Goal: Task Accomplishment & Management: Complete application form

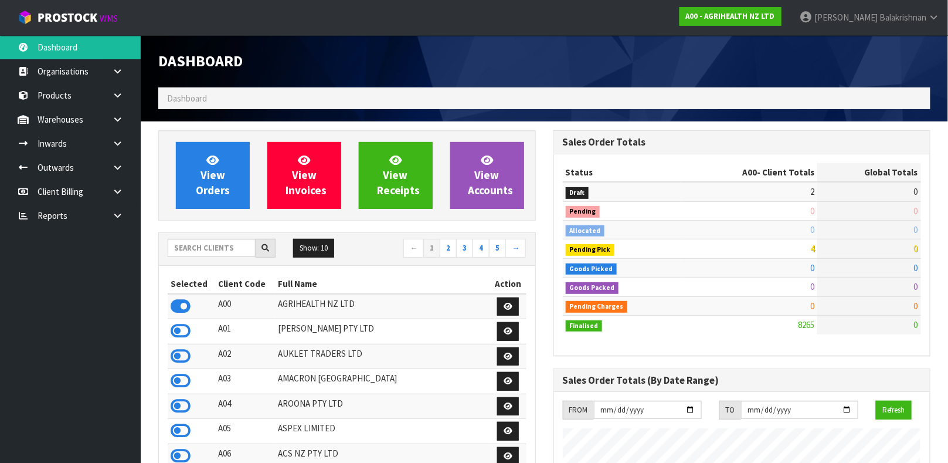
scroll to position [889, 395]
click at [223, 242] on input "text" at bounding box center [212, 248] width 88 height 18
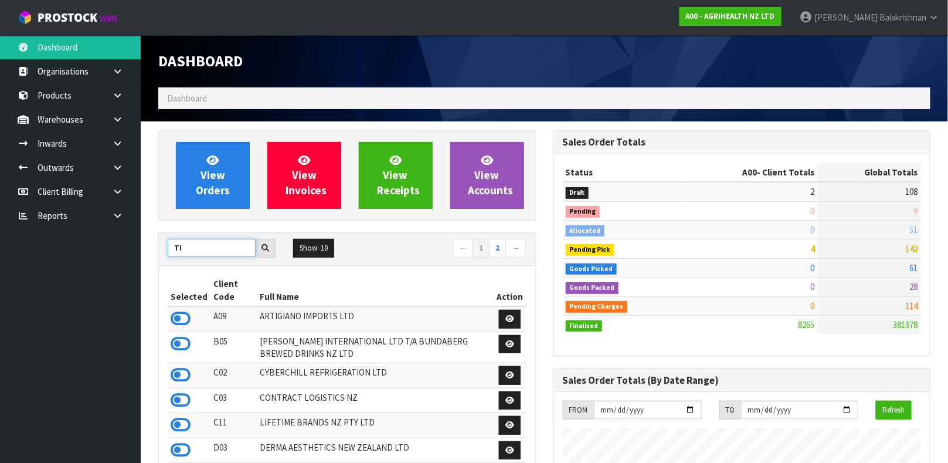
type input "T"
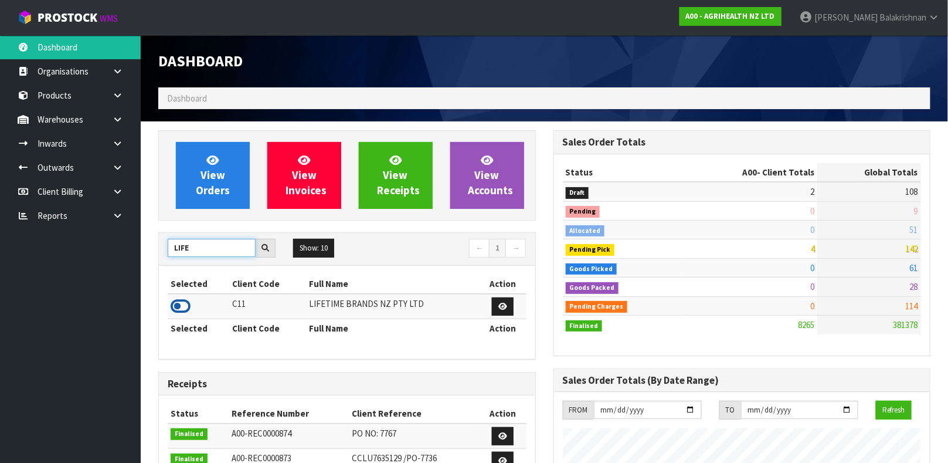
type input "LIFE"
click at [183, 311] on icon at bounding box center [181, 306] width 20 height 18
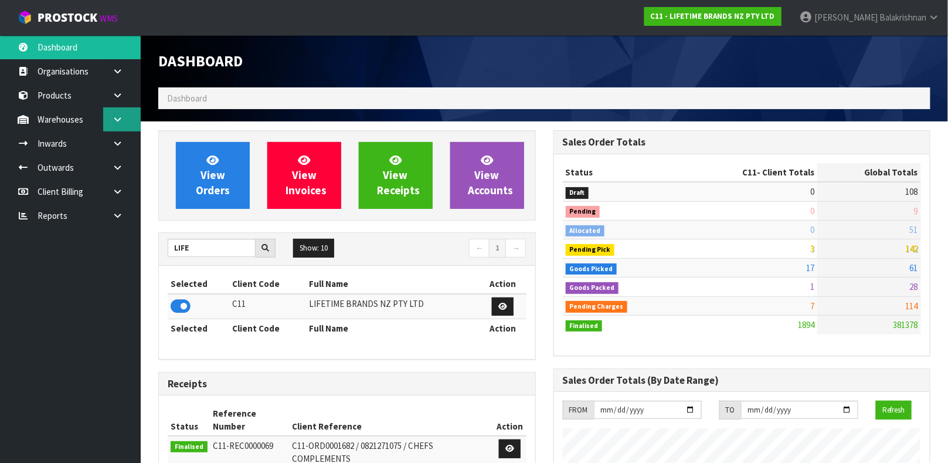
scroll to position [914, 395]
click at [121, 111] on link at bounding box center [122, 119] width 38 height 24
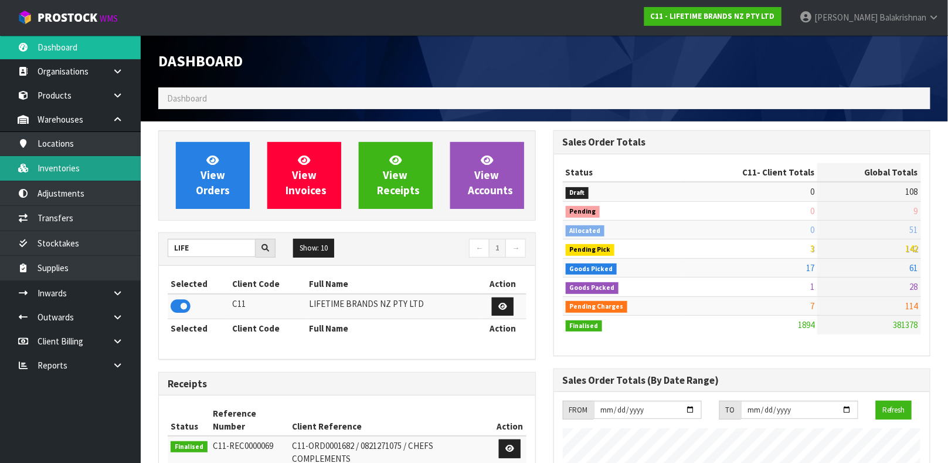
click at [85, 165] on link "Inventories" at bounding box center [70, 168] width 141 height 24
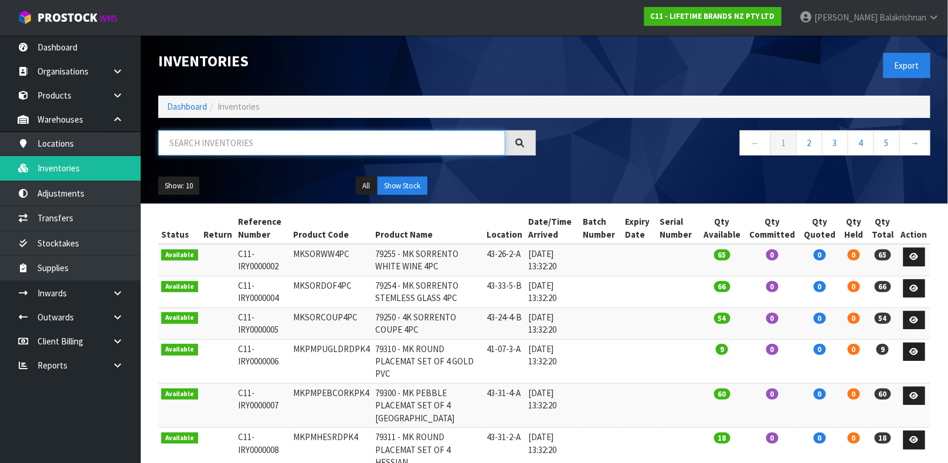
click at [254, 144] on input "text" at bounding box center [331, 142] width 347 height 25
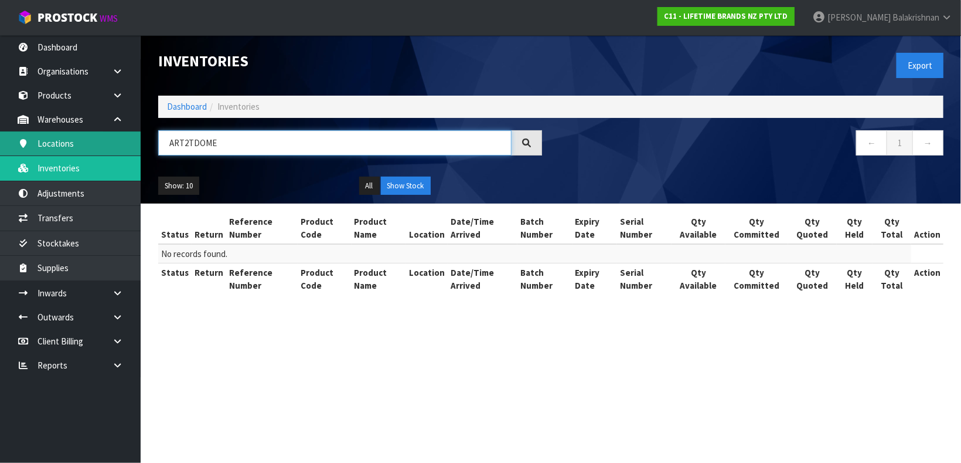
drag, startPoint x: 254, startPoint y: 144, endPoint x: 111, endPoint y: 138, distance: 143.7
click at [111, 138] on body "Toggle navigation ProStock WMS C11 - LIFETIME BRANDS NZ PTY LTD [PERSON_NAME] L…" at bounding box center [480, 231] width 961 height 463
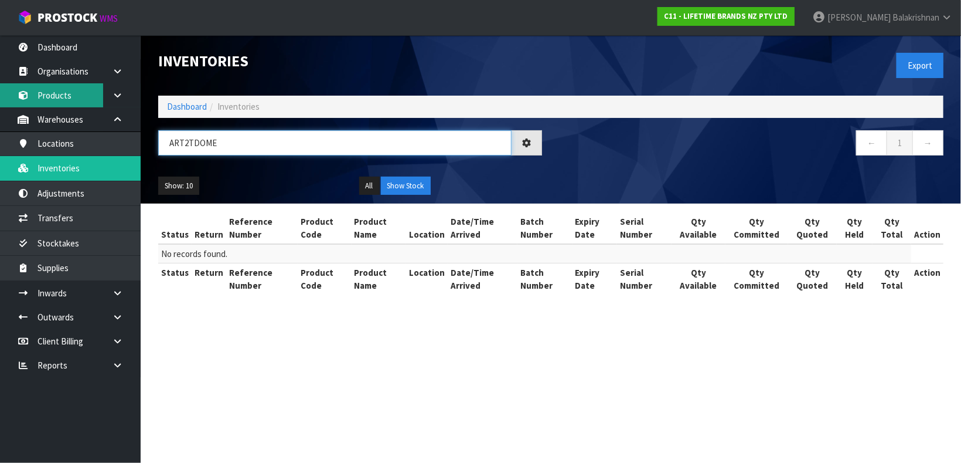
type input "ART2TDOME"
click at [66, 97] on link "Products" at bounding box center [70, 95] width 141 height 24
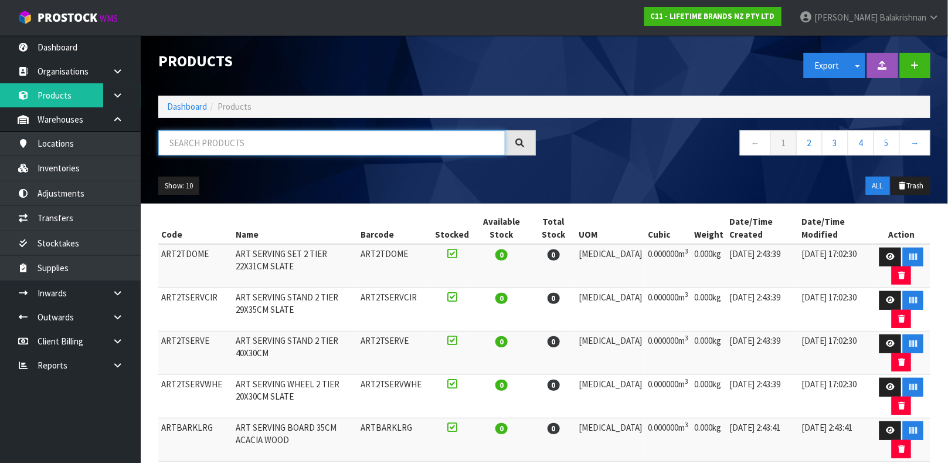
click at [185, 131] on input "text" at bounding box center [331, 142] width 347 height 25
paste input "ART2TDOME"
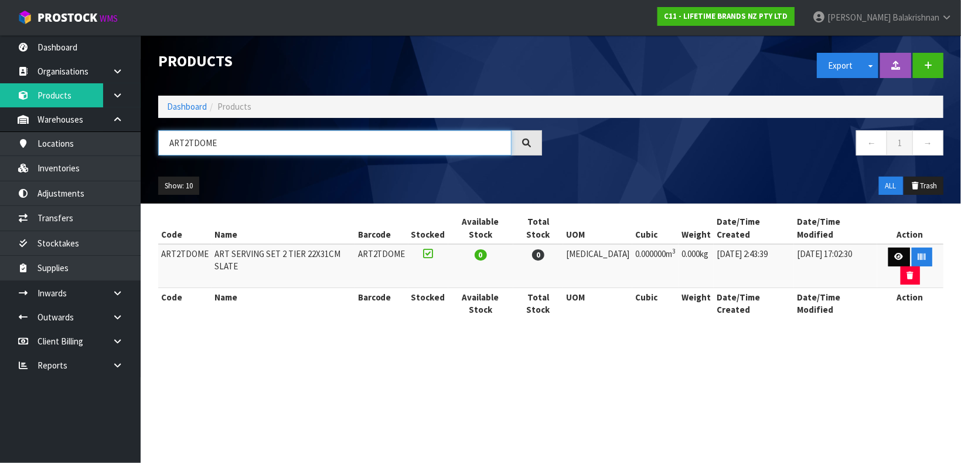
type input "ART2TDOME"
click at [889, 247] on link at bounding box center [900, 256] width 22 height 19
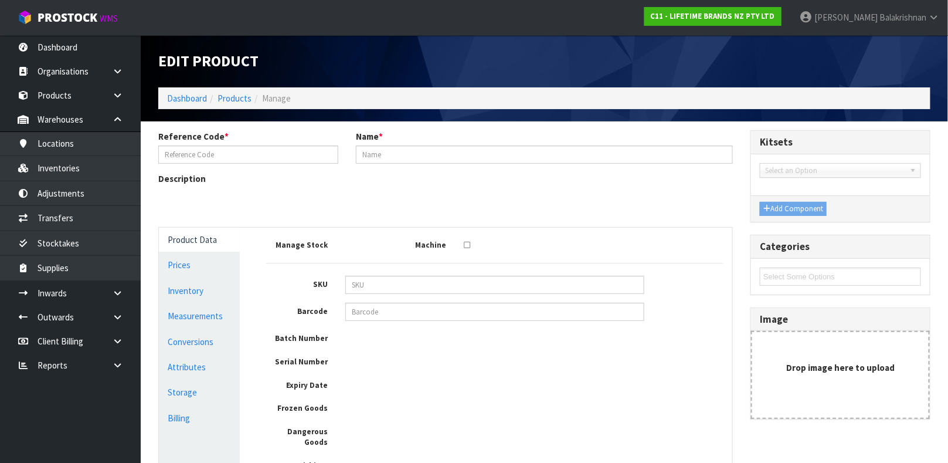
type input "ART2TDOME"
type input "ART SERVING SET 2 TIER 22X31CM SLATE"
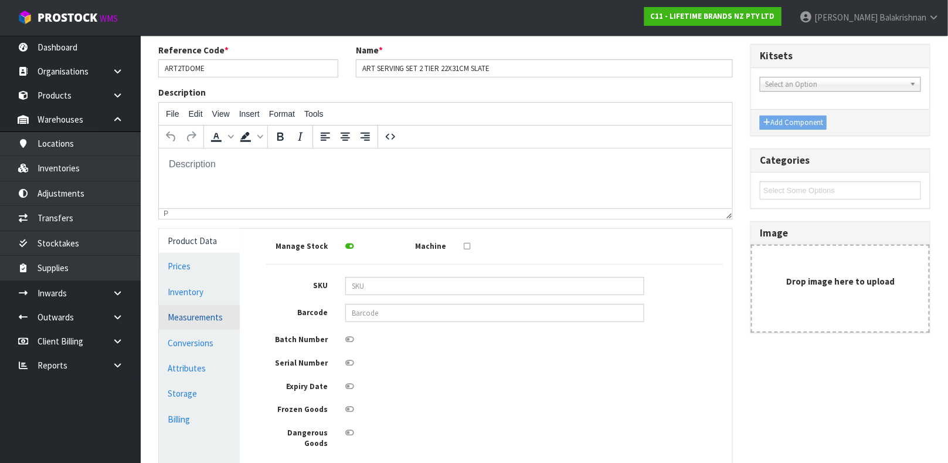
scroll to position [210, 0]
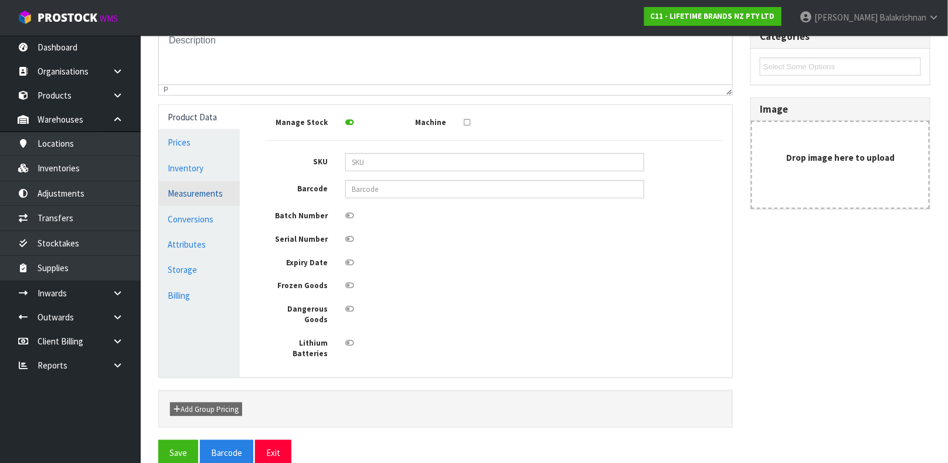
click at [189, 183] on link "Measurements" at bounding box center [199, 193] width 81 height 24
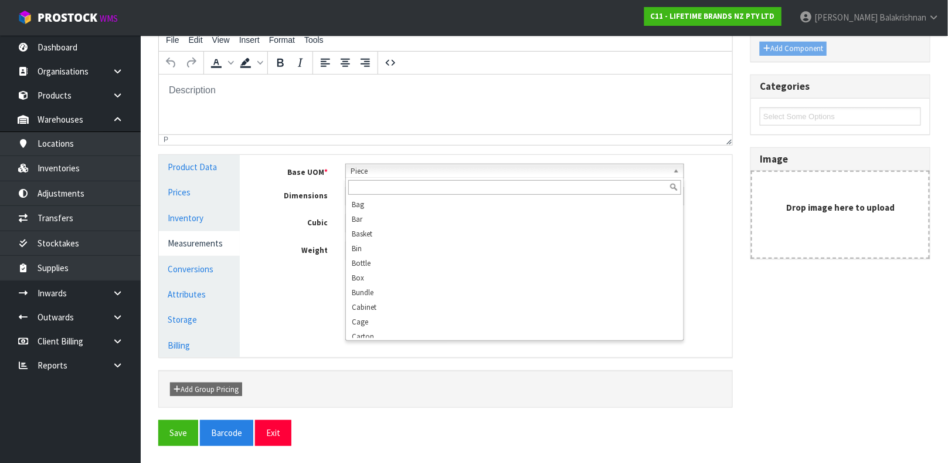
scroll to position [225, 0]
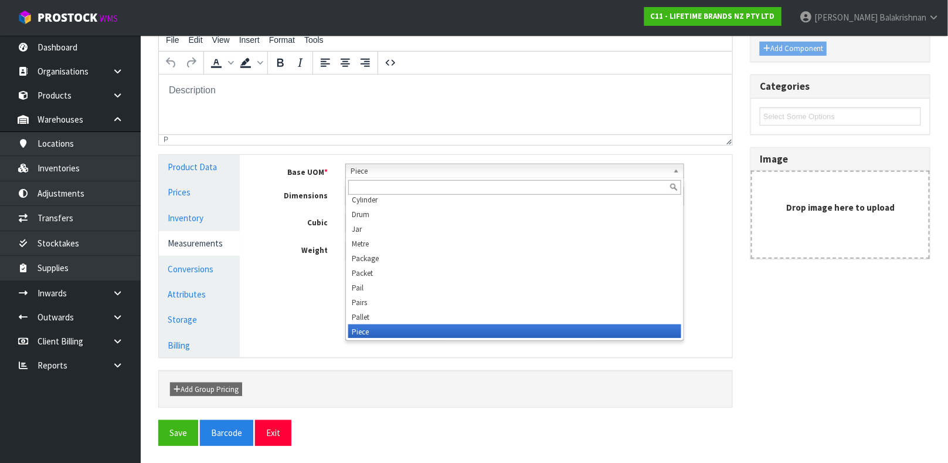
click at [417, 169] on span "Piece" at bounding box center [510, 171] width 318 height 14
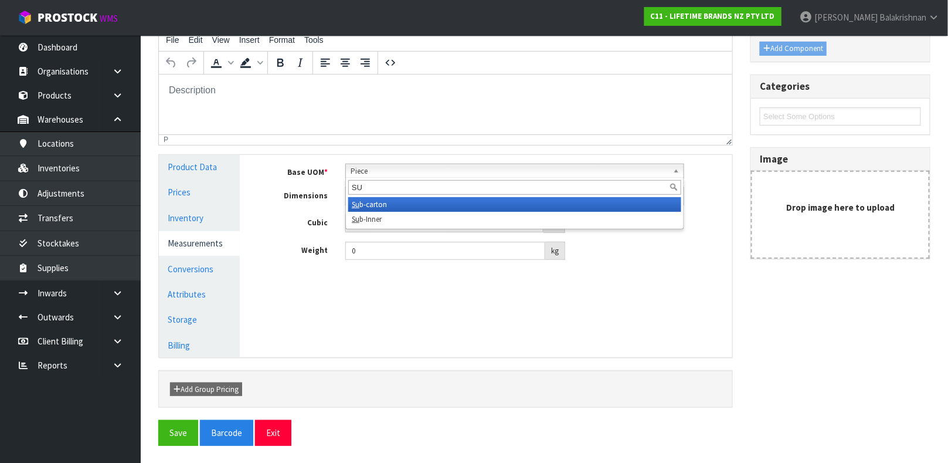
type input "SU"
click at [383, 204] on li "Su b-carton" at bounding box center [514, 204] width 333 height 15
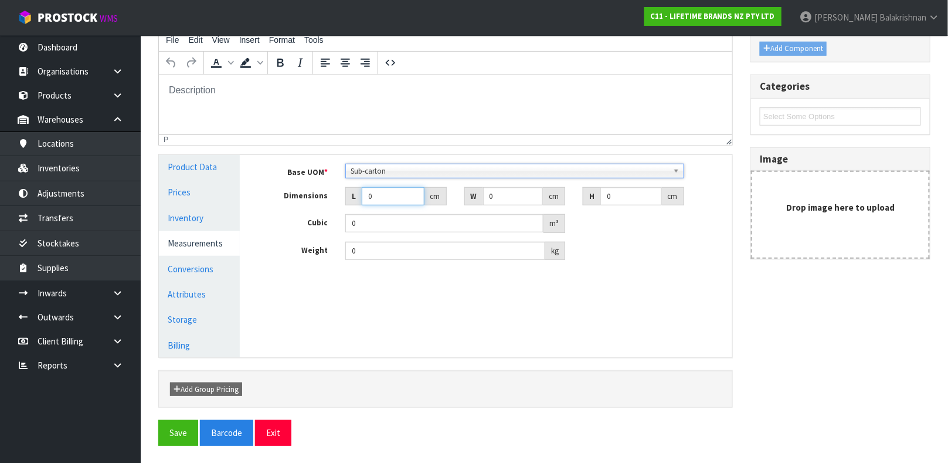
click at [380, 195] on input "0" at bounding box center [393, 196] width 63 height 18
type input "0.000001"
type input "28"
type input "3"
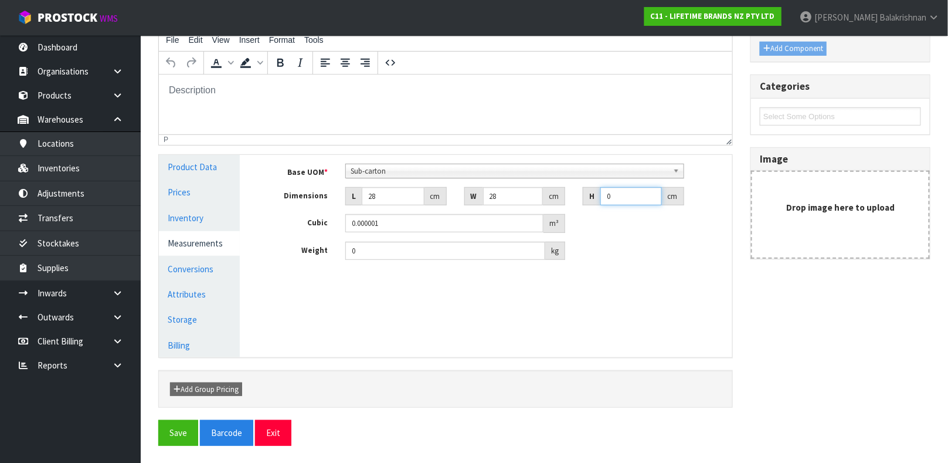
type input "0.002352"
type input "36"
type input "0.028224"
type input "36"
click at [368, 250] on input "0" at bounding box center [445, 251] width 200 height 18
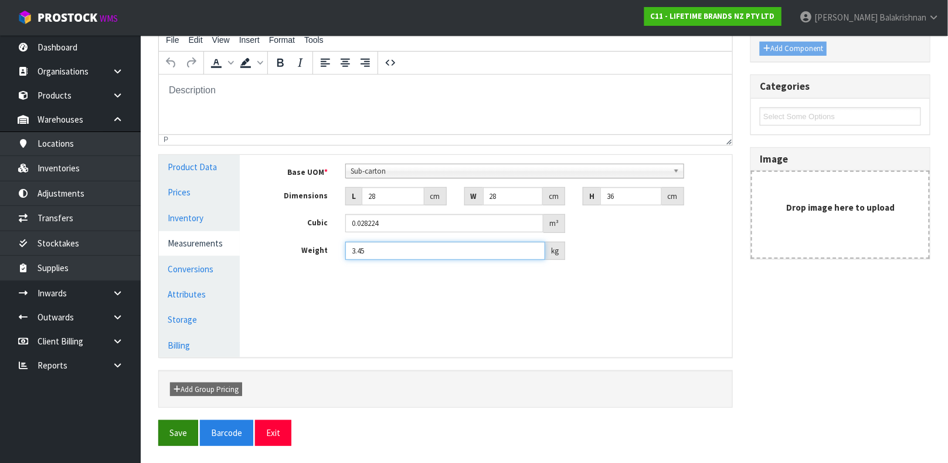
type input "3.45"
click at [174, 426] on button "Save" at bounding box center [178, 432] width 40 height 25
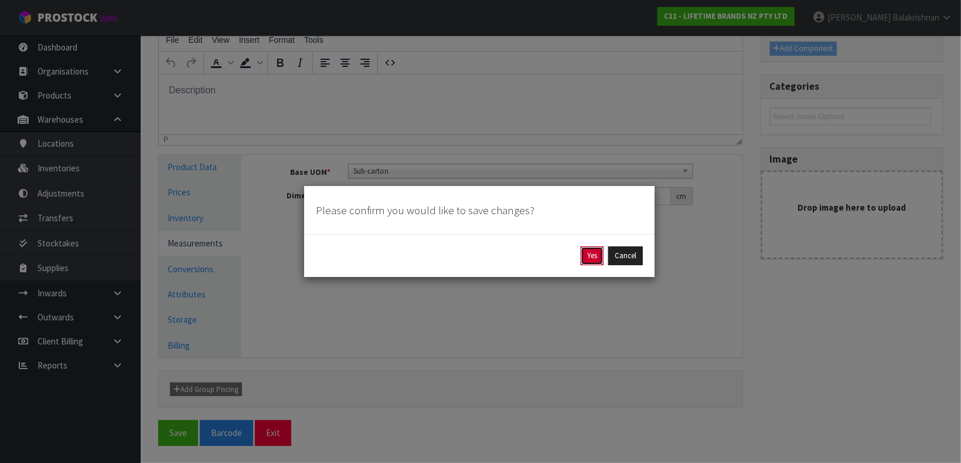
click at [584, 256] on button "Yes" at bounding box center [592, 255] width 23 height 19
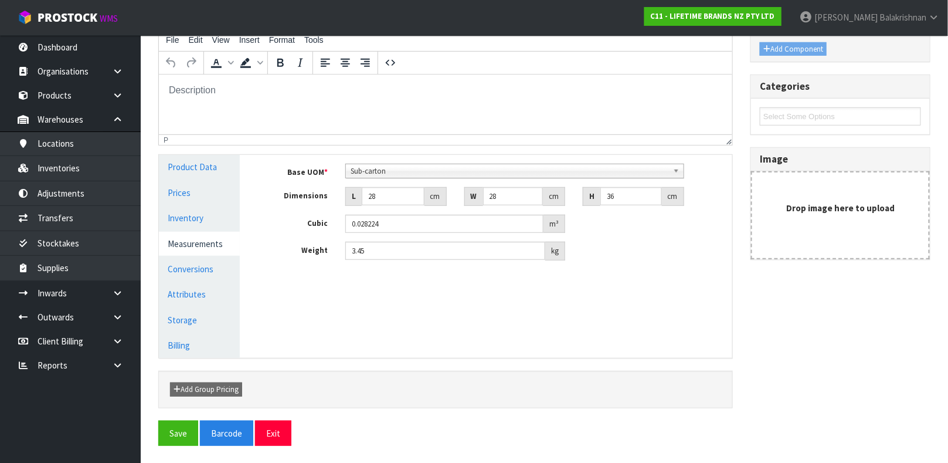
scroll to position [203, 0]
click at [216, 268] on link "Conversions" at bounding box center [199, 268] width 81 height 24
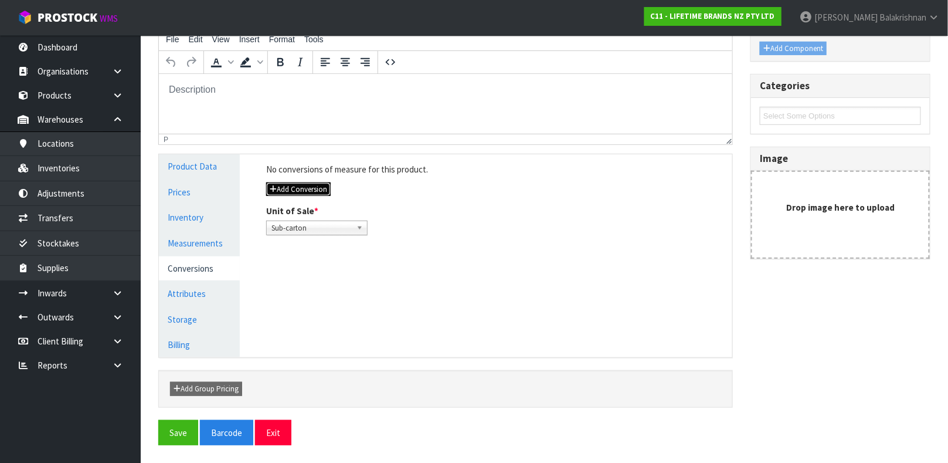
click at [322, 192] on button "Add Conversion" at bounding box center [298, 189] width 64 height 14
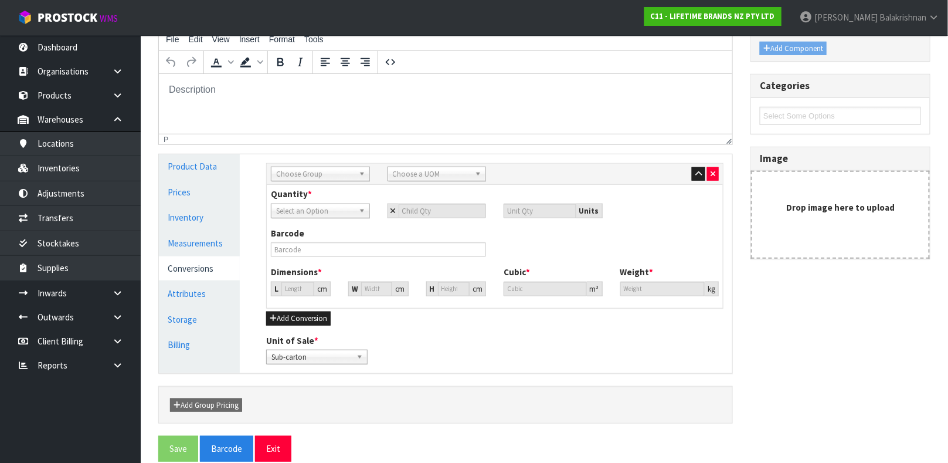
click at [335, 171] on span "Choose Group" at bounding box center [315, 174] width 78 height 14
click at [308, 232] on li "Outer" at bounding box center [320, 236] width 93 height 15
click at [440, 164] on div "Sub Inner Inner Outer Pallet Outer Sub Inner Inner Outer Pallet Bag Bar Basket …" at bounding box center [495, 174] width 456 height 21
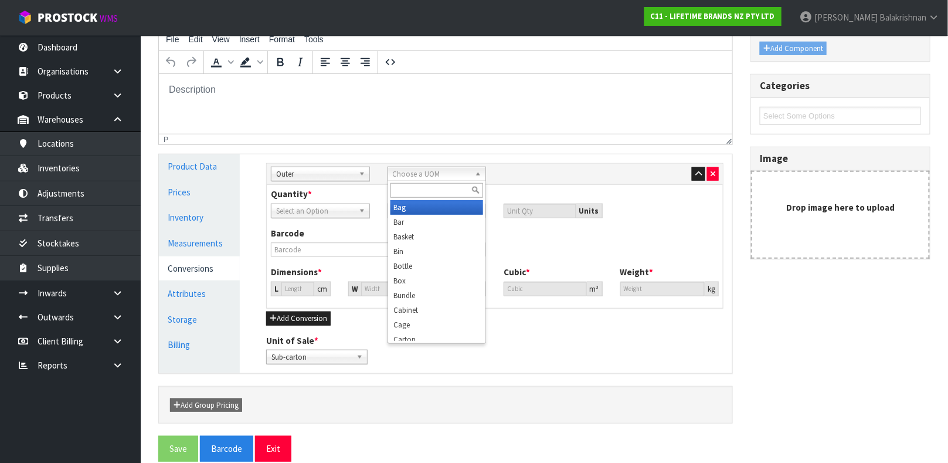
click at [435, 176] on span "Choose a UOM" at bounding box center [432, 174] width 78 height 14
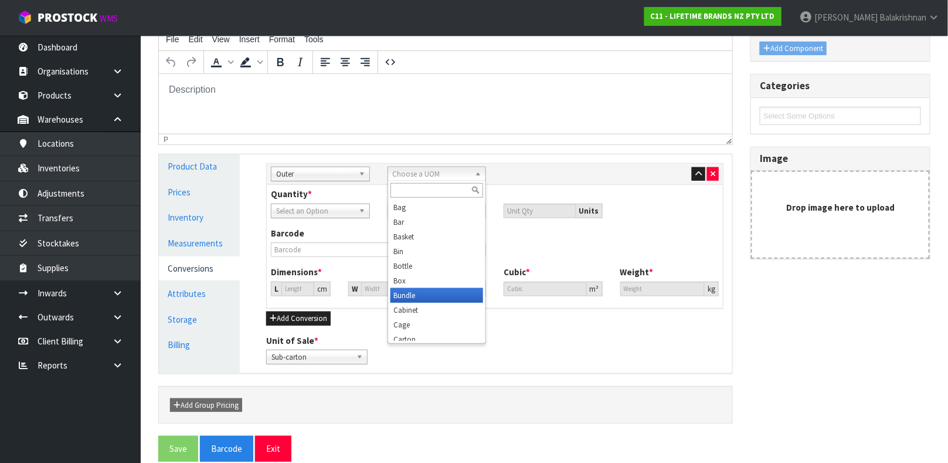
scroll to position [5, 0]
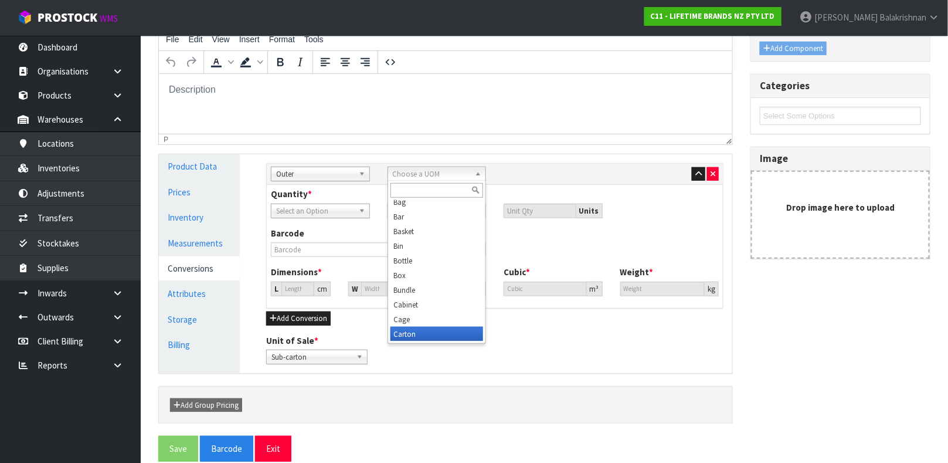
click at [411, 331] on li "Carton" at bounding box center [436, 334] width 93 height 15
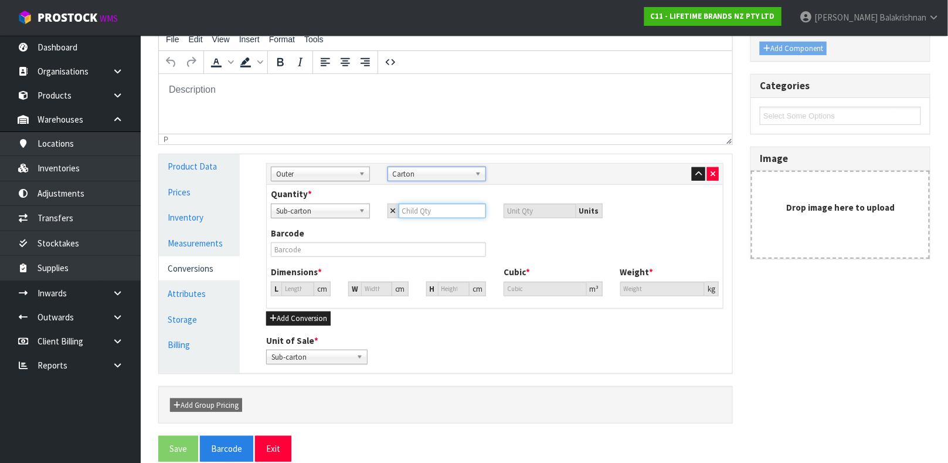
click at [417, 213] on input "number" at bounding box center [443, 210] width 88 height 15
type input "2"
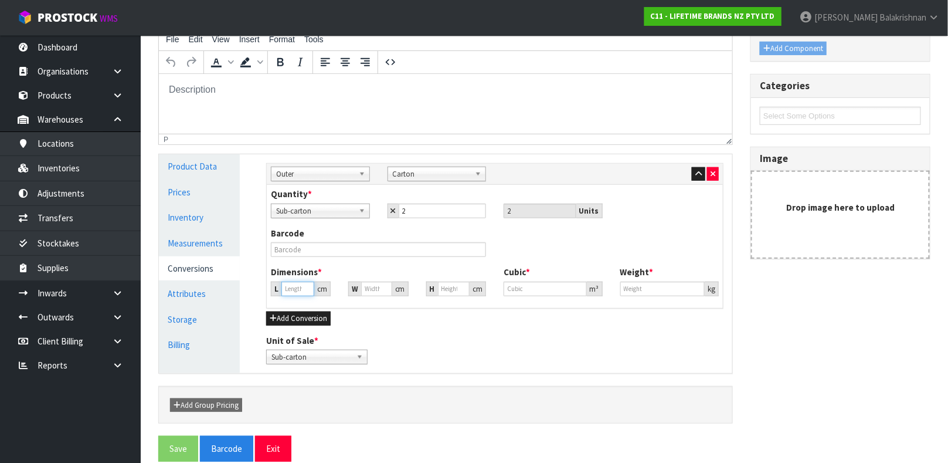
type input "38.36"
type input "0.056448"
type input "6.9"
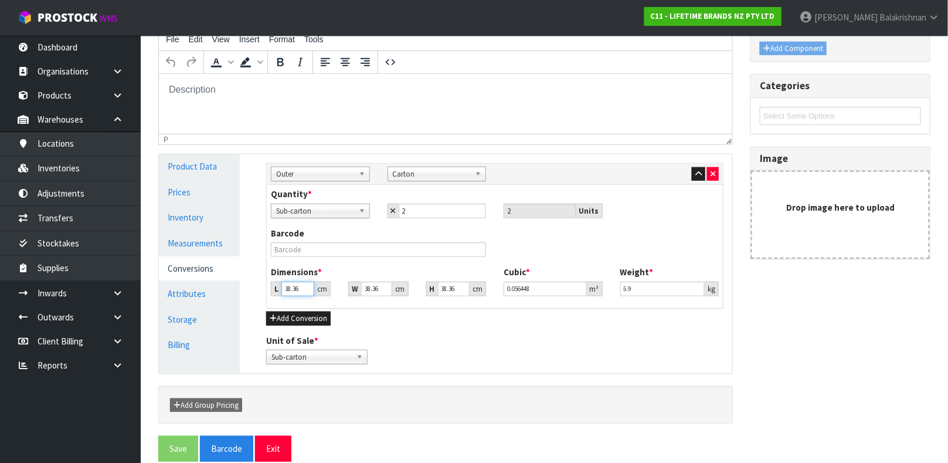
click at [305, 281] on input "38.36" at bounding box center [297, 288] width 33 height 15
type input "38.3"
type input "0.056358"
type input "38"
type input "0.055917"
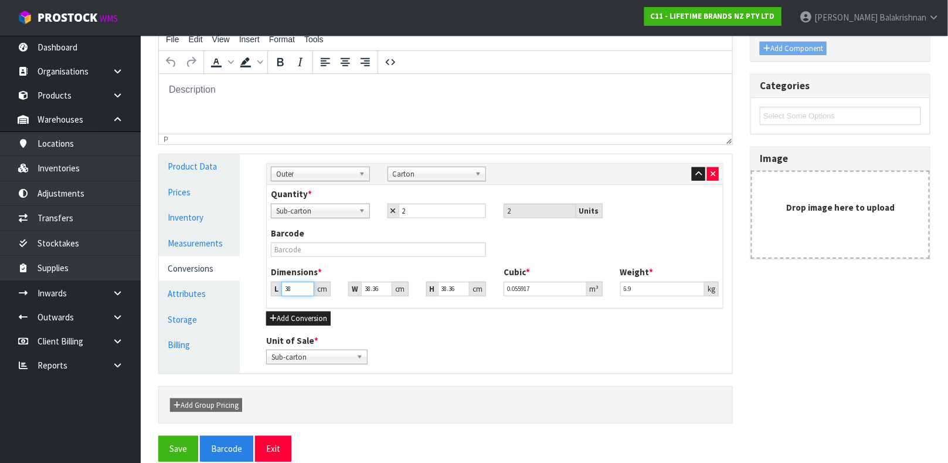
type input "3"
type input "0.004414"
type input "0.000001"
type input "3"
type input "0.004414"
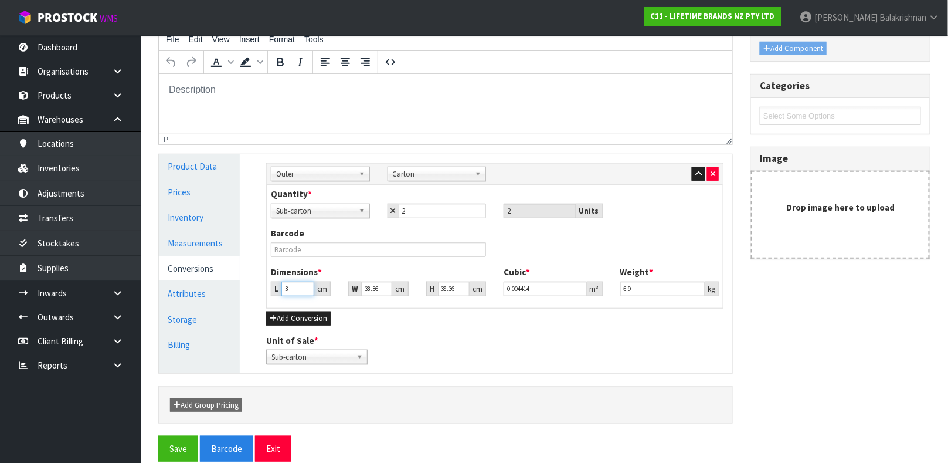
type input "30"
type input "0.044145"
type input "30"
type input "5"
type input "0.005754"
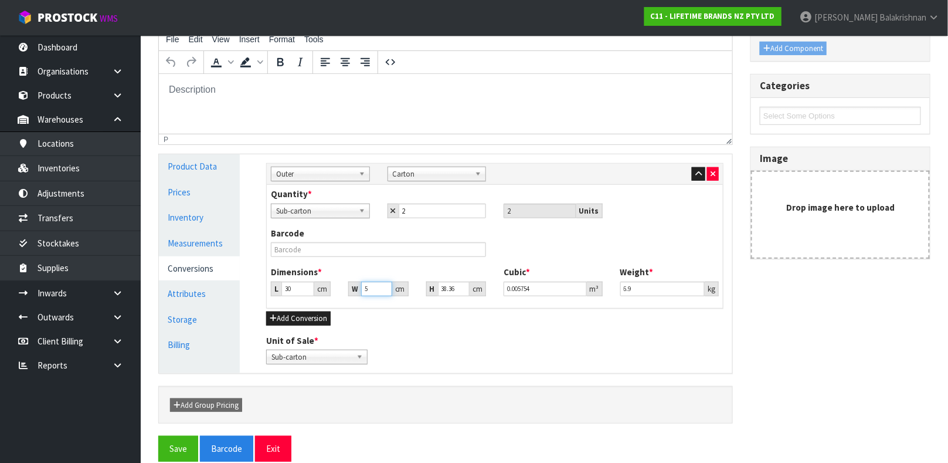
type input "57"
type input "0.065596"
type input "57"
type input "3"
type input "0.00513"
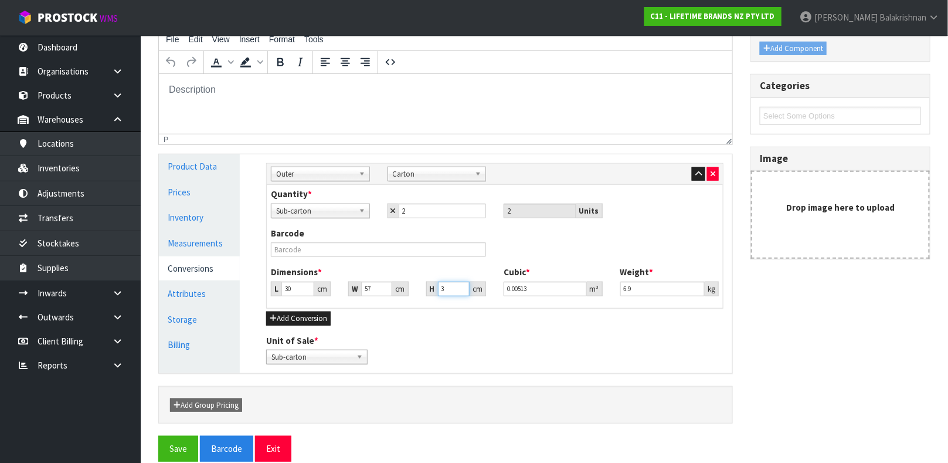
type input "39"
type input "0.06669"
type input "39"
type input "8.30"
click at [185, 446] on button "Save" at bounding box center [178, 448] width 40 height 25
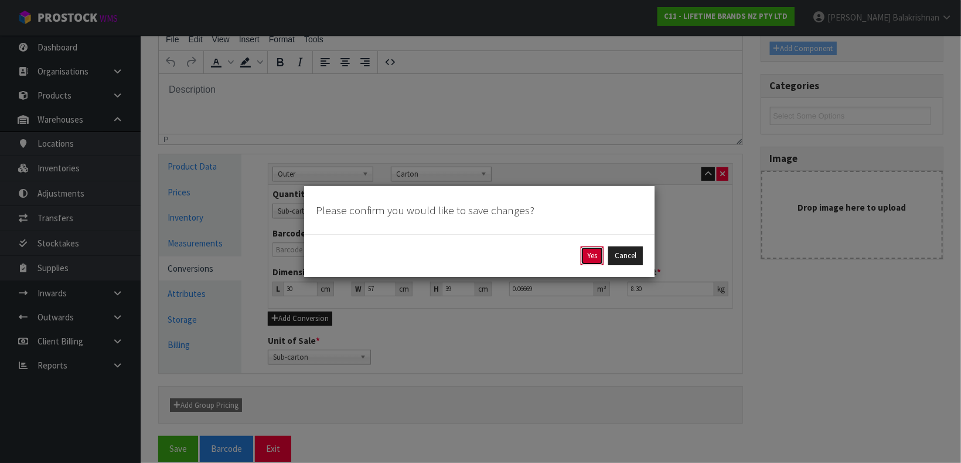
click at [584, 247] on button "Yes" at bounding box center [592, 255] width 23 height 19
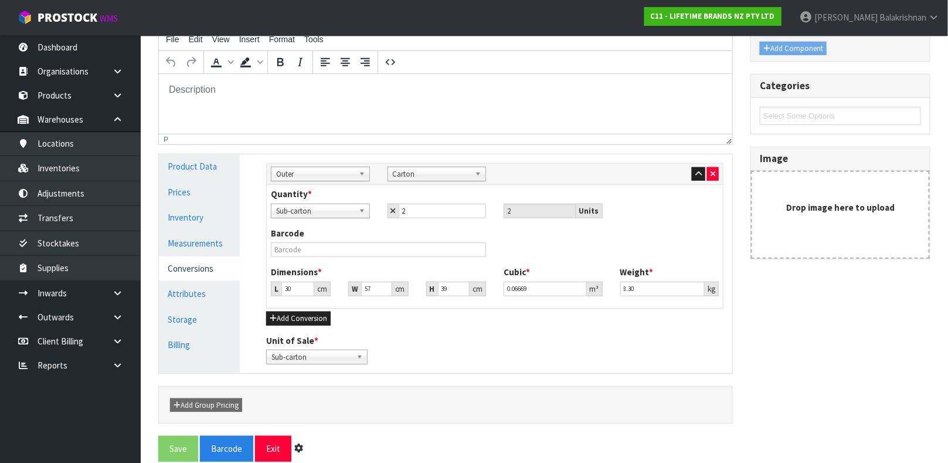
scroll to position [0, 0]
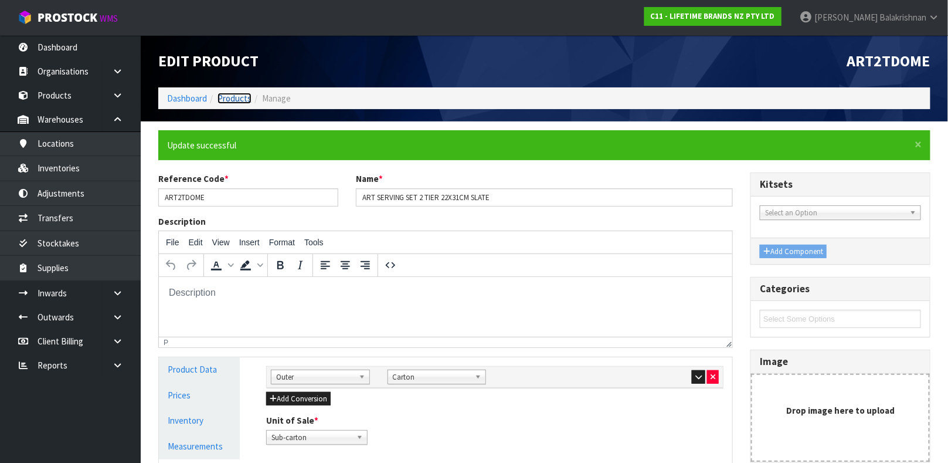
click at [236, 98] on link "Products" at bounding box center [234, 98] width 34 height 11
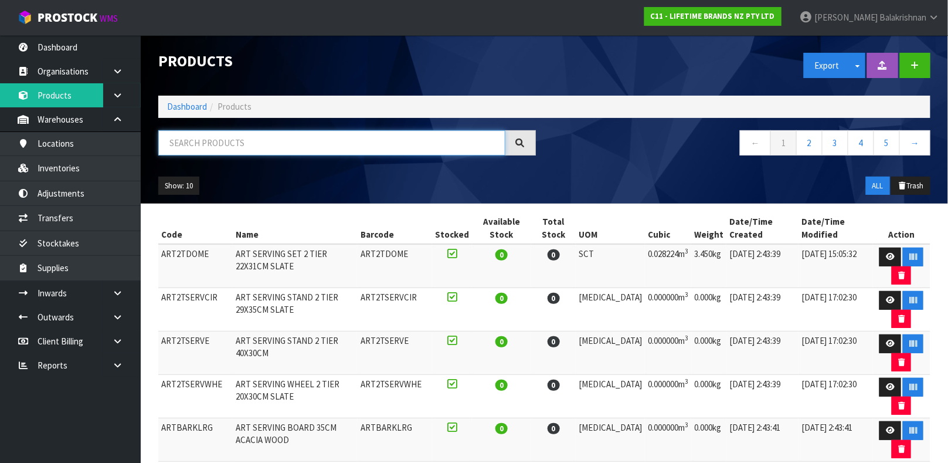
click at [232, 145] on input "text" at bounding box center [331, 142] width 347 height 25
type input "5057982083076"
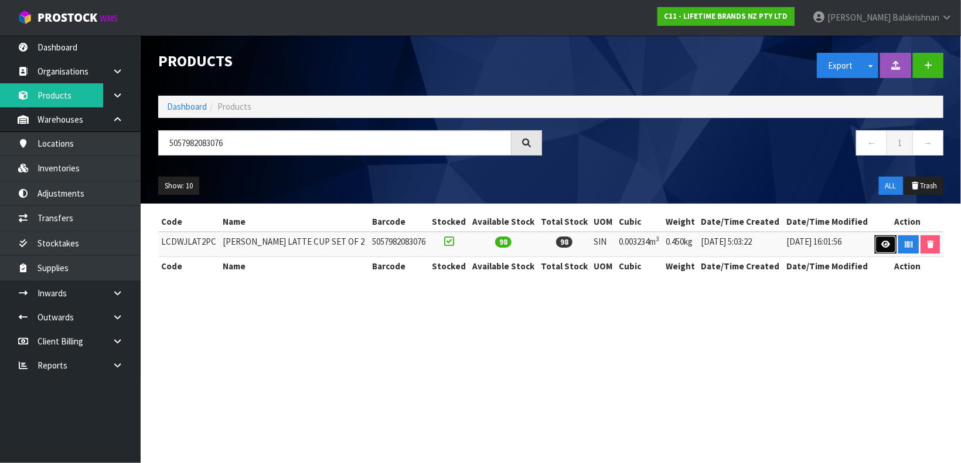
click at [882, 246] on icon at bounding box center [886, 244] width 9 height 8
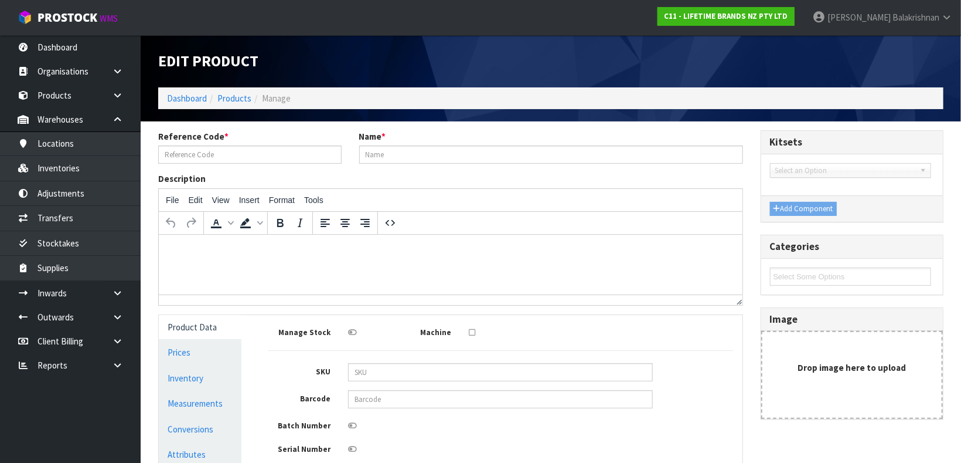
type input "LCDWJLAT2PC"
type input "[PERSON_NAME] LATTE CUP SET OF 2"
type input "5057982083076"
type input "21"
type input "11"
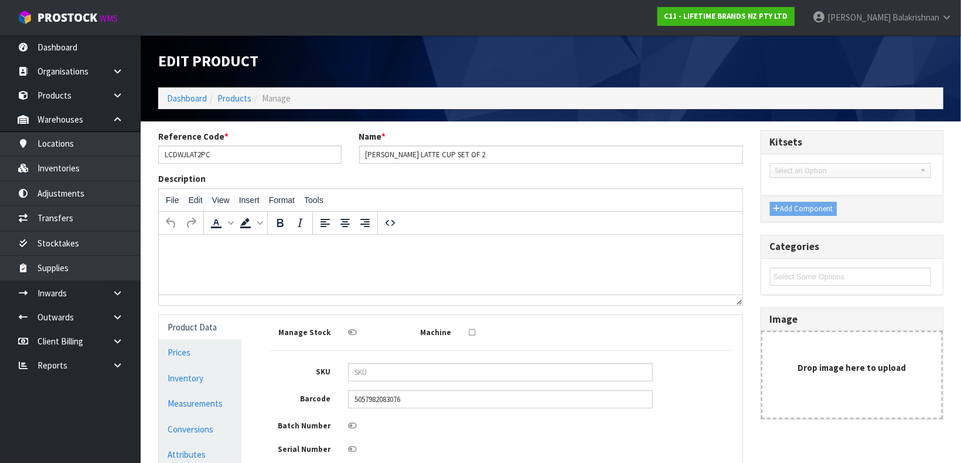
type input "14"
type input "0.003234"
type input "0.45"
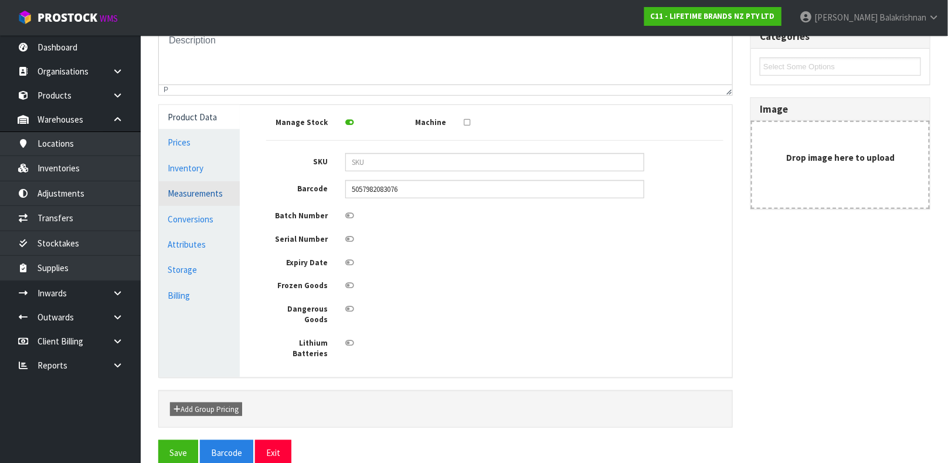
click at [220, 201] on link "Measurements" at bounding box center [199, 193] width 81 height 24
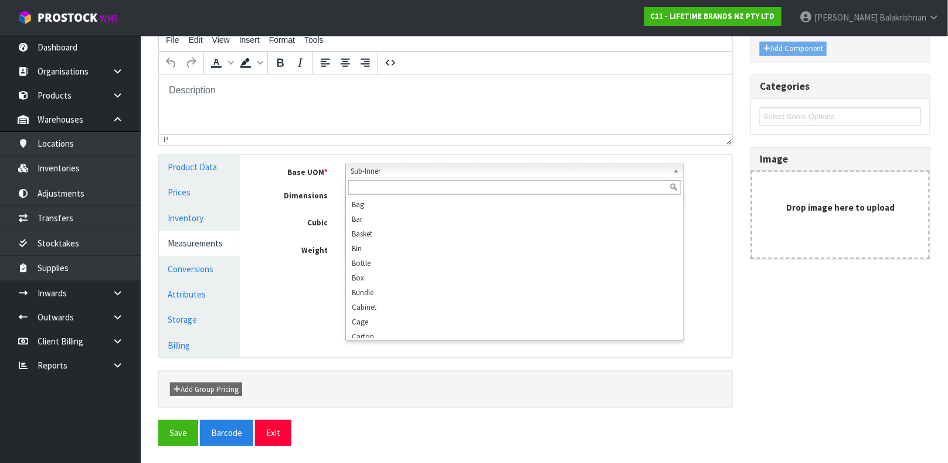
scroll to position [342, 0]
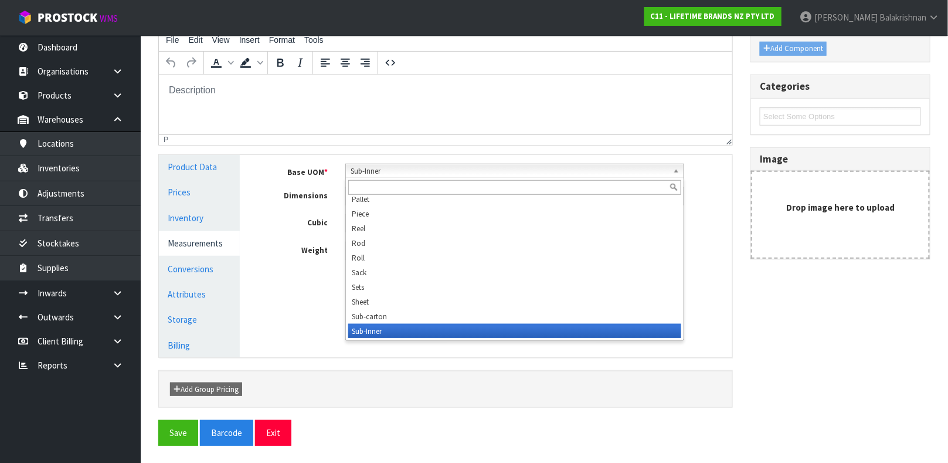
click at [381, 171] on span "Sub-Inner" at bounding box center [510, 171] width 318 height 14
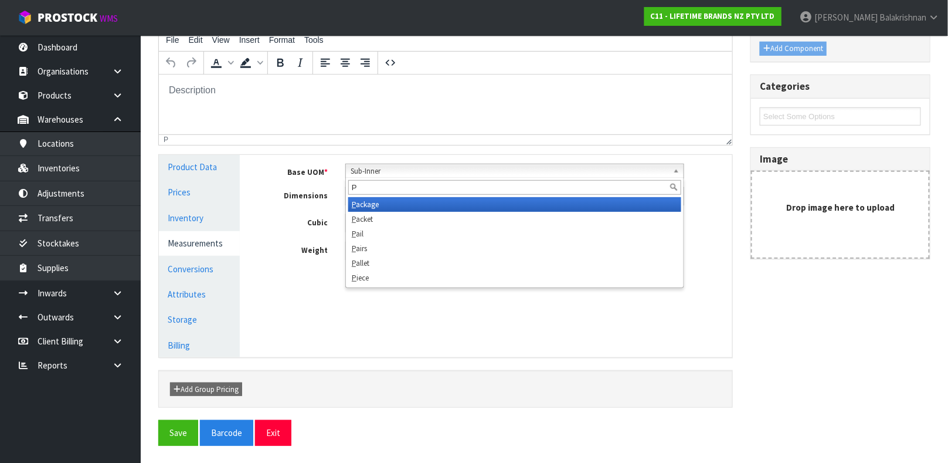
scroll to position [0, 0]
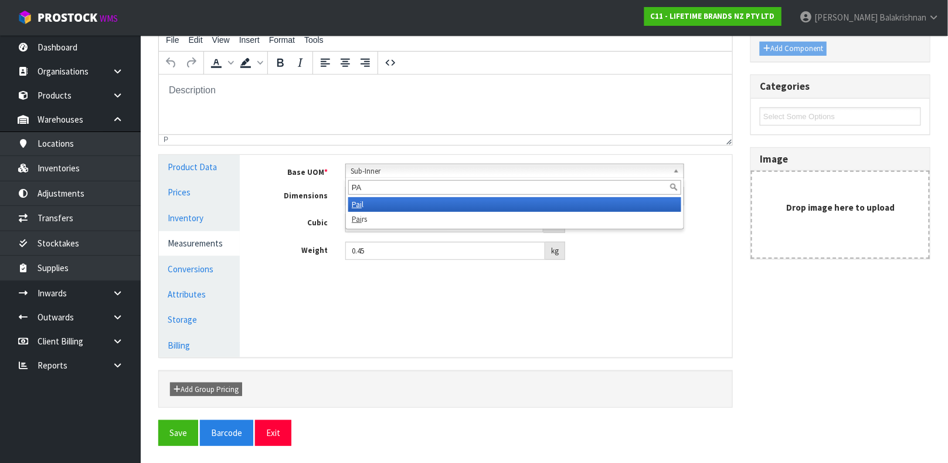
type input "P"
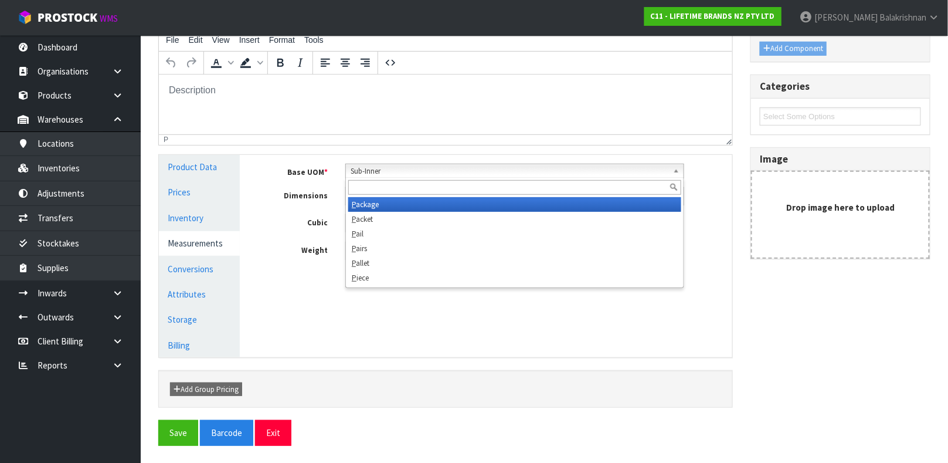
scroll to position [342, 0]
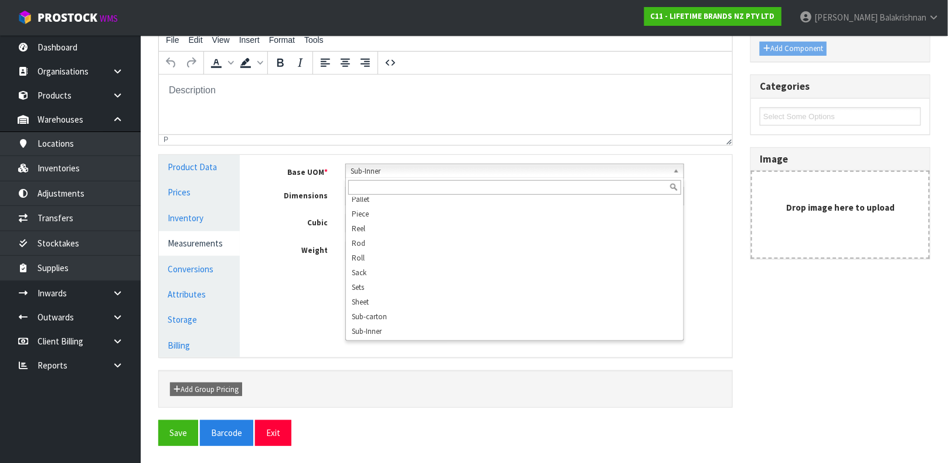
click at [825, 376] on div "Reference Code * LCDWJLAT2PC Name * [PERSON_NAME] LATTE CUP SET OF 2 Descriptio…" at bounding box center [544, 194] width 790 height 449
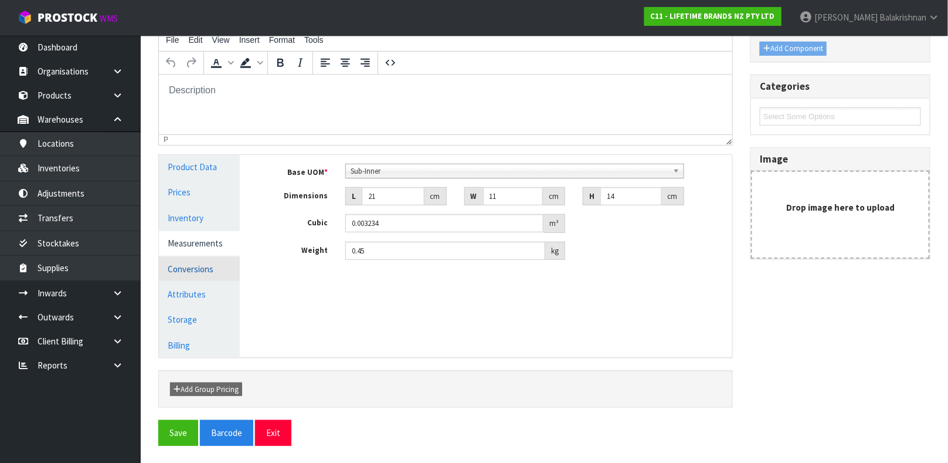
click at [175, 271] on link "Conversions" at bounding box center [199, 269] width 81 height 24
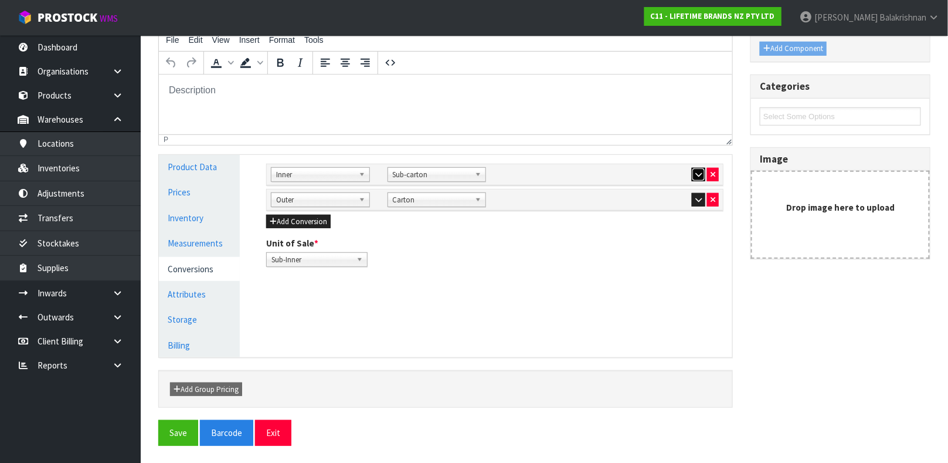
click at [703, 178] on button "button" at bounding box center [698, 175] width 13 height 14
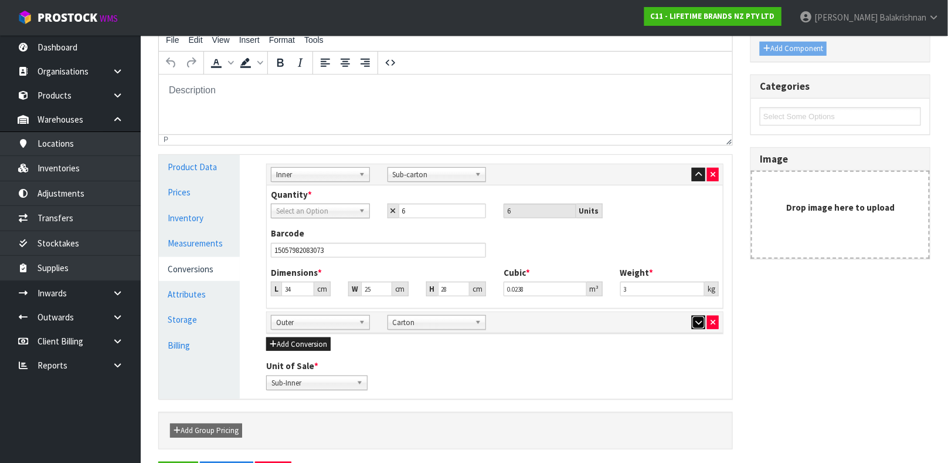
click at [694, 325] on button "button" at bounding box center [698, 322] width 13 height 14
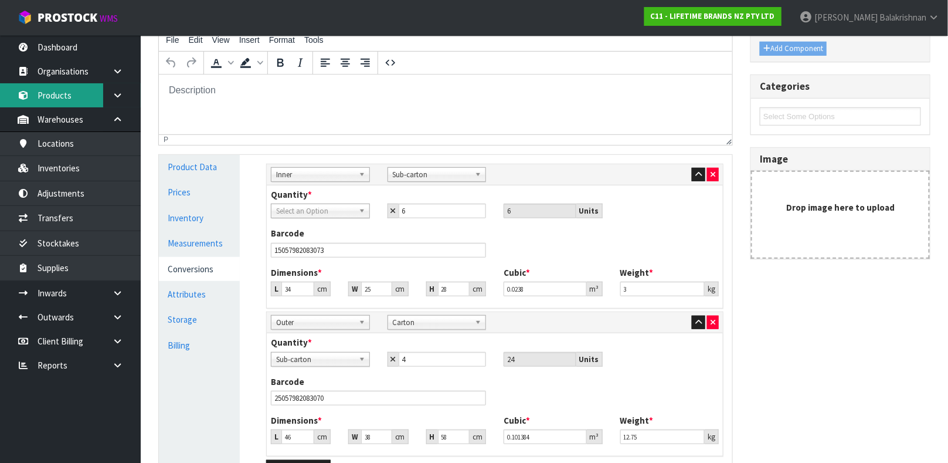
click at [66, 104] on link "Products" at bounding box center [70, 95] width 141 height 24
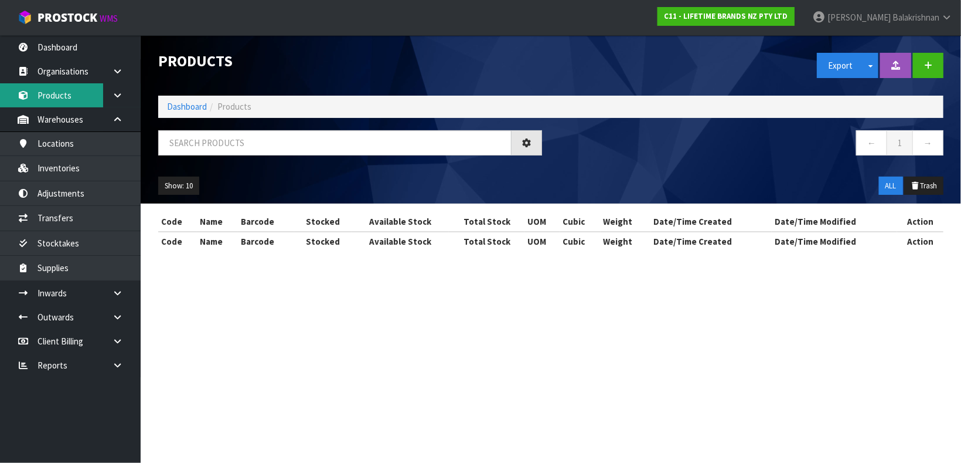
click at [66, 104] on div "Products Export Split button! SOH Summary Measurements Dangerous Goods Import P…" at bounding box center [480, 135] width 961 height 271
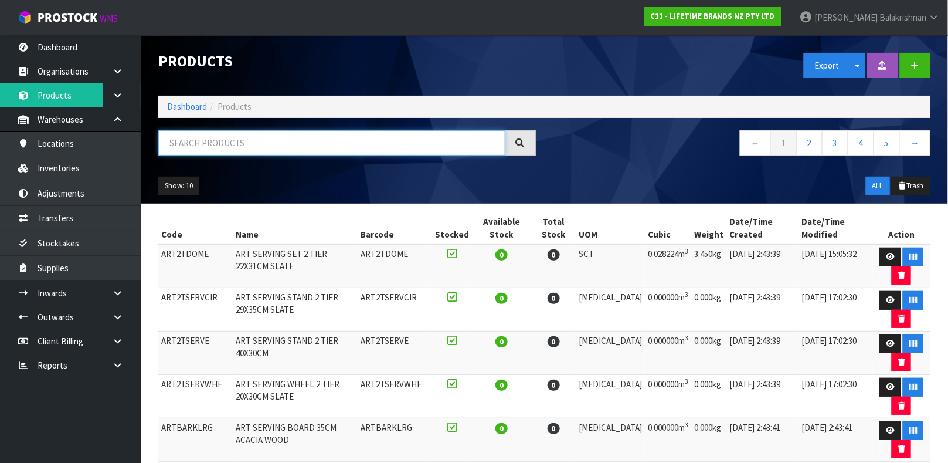
click at [300, 141] on input "text" at bounding box center [331, 142] width 347 height 25
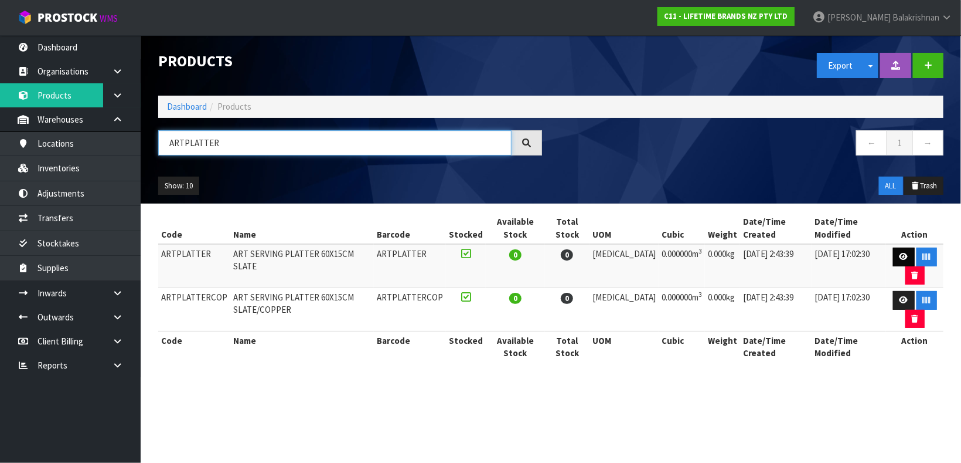
type input "ARTPLATTER"
click at [900, 254] on icon at bounding box center [904, 257] width 9 height 8
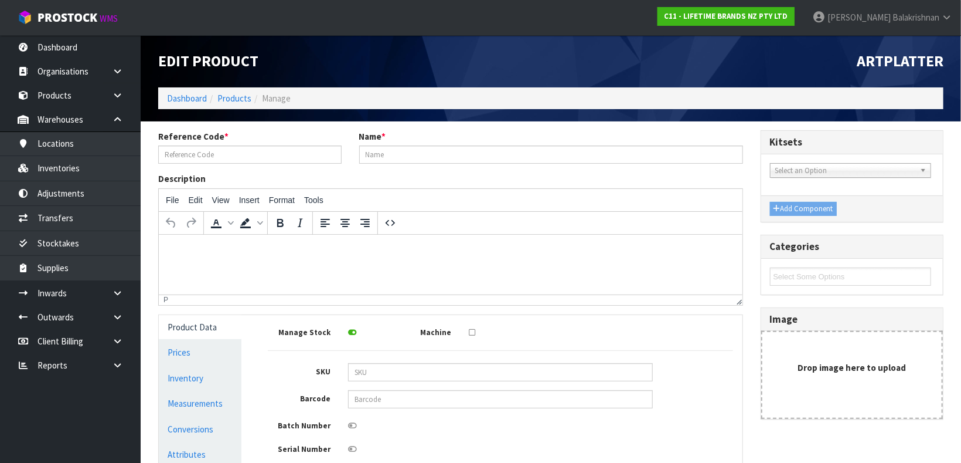
type input "ARTPLATTER"
type input "ART SERVING PLATTER 60X15CM SLATE"
type input "0"
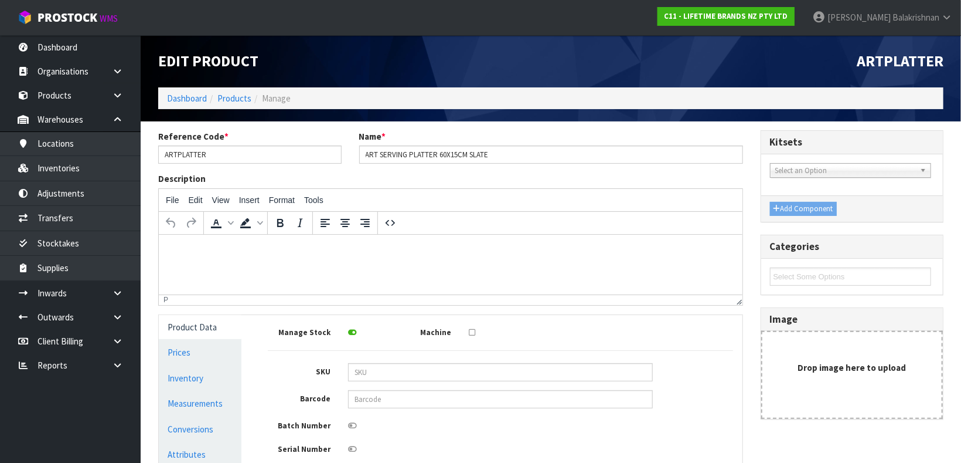
type input "0"
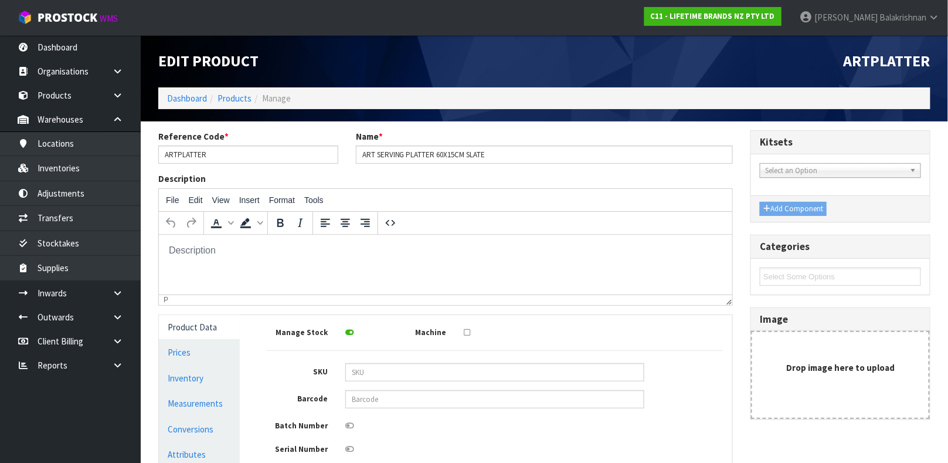
scroll to position [149, 0]
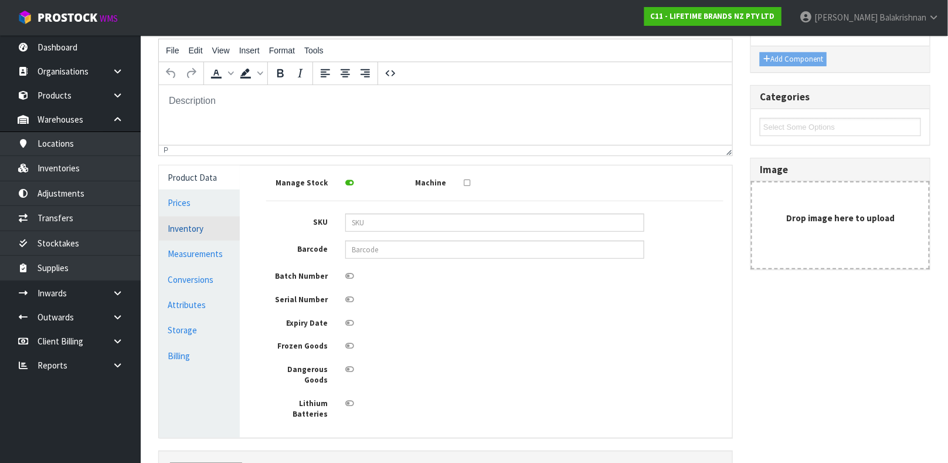
click at [198, 228] on link "Inventory" at bounding box center [199, 228] width 81 height 24
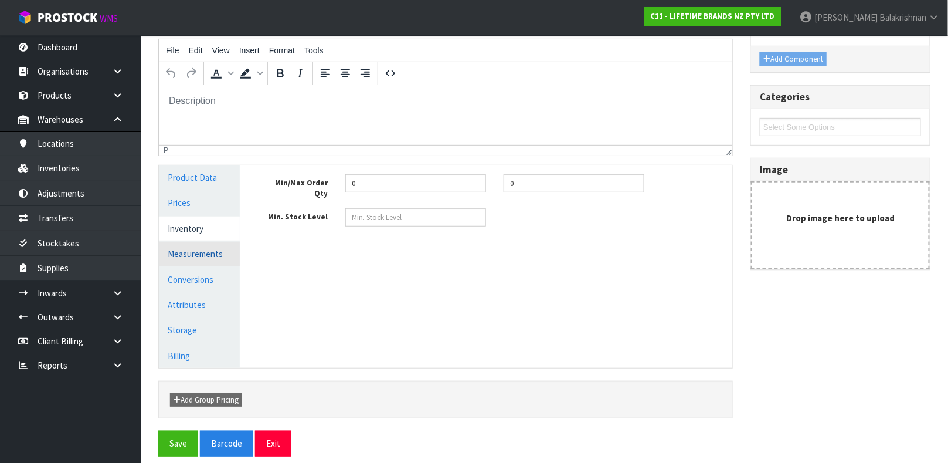
click at [198, 246] on link "Measurements" at bounding box center [199, 254] width 81 height 24
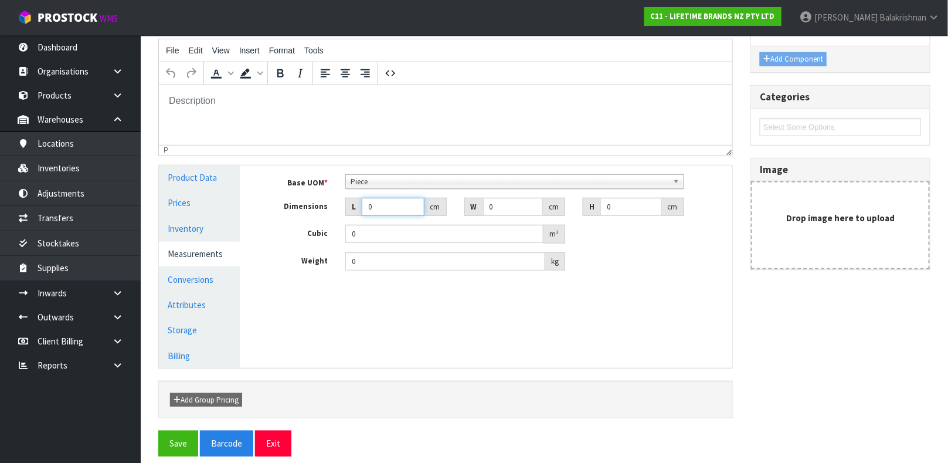
click at [377, 203] on input "0" at bounding box center [393, 207] width 63 height 18
type input "0.000001"
type input "16"
type input "62"
type input "5"
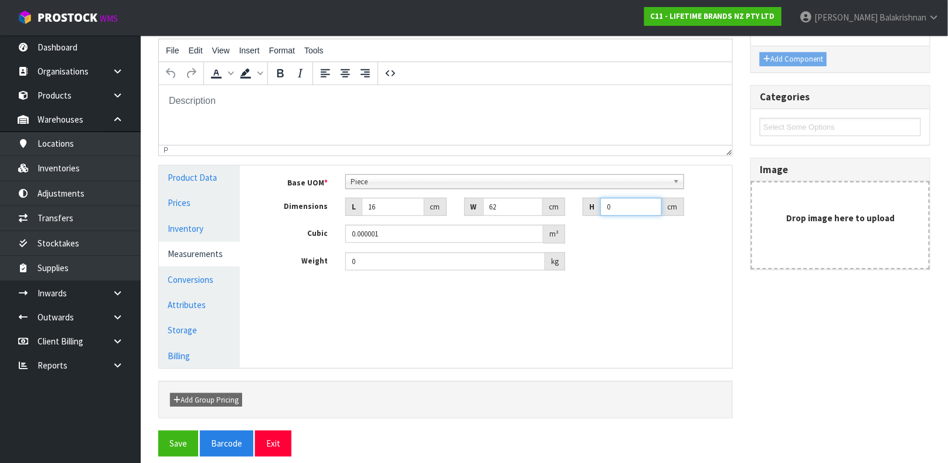
type input "0.00496"
type input "5"
click at [364, 257] on input "0" at bounding box center [445, 261] width 200 height 18
click at [166, 433] on button "Save" at bounding box center [178, 442] width 40 height 25
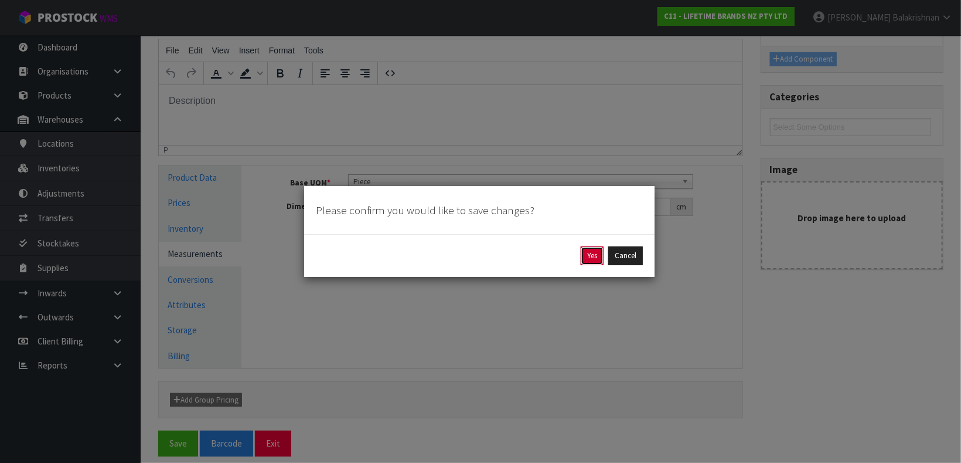
click at [594, 251] on button "Yes" at bounding box center [592, 255] width 23 height 19
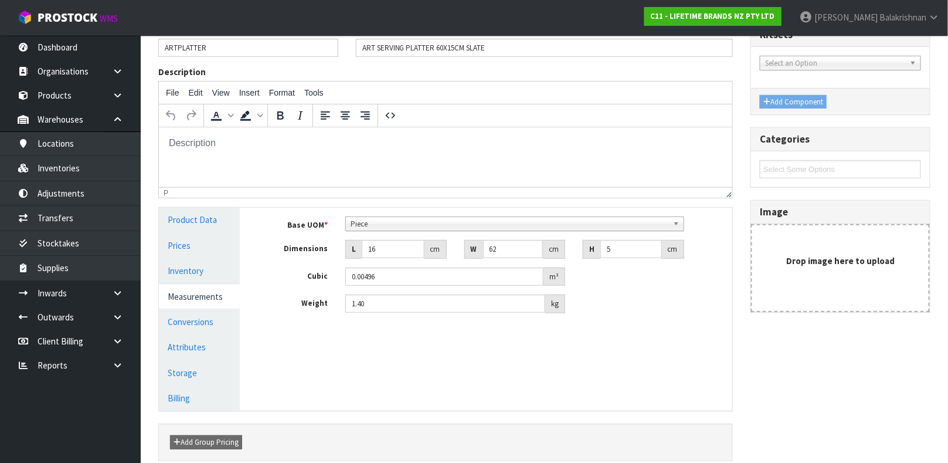
scroll to position [0, 0]
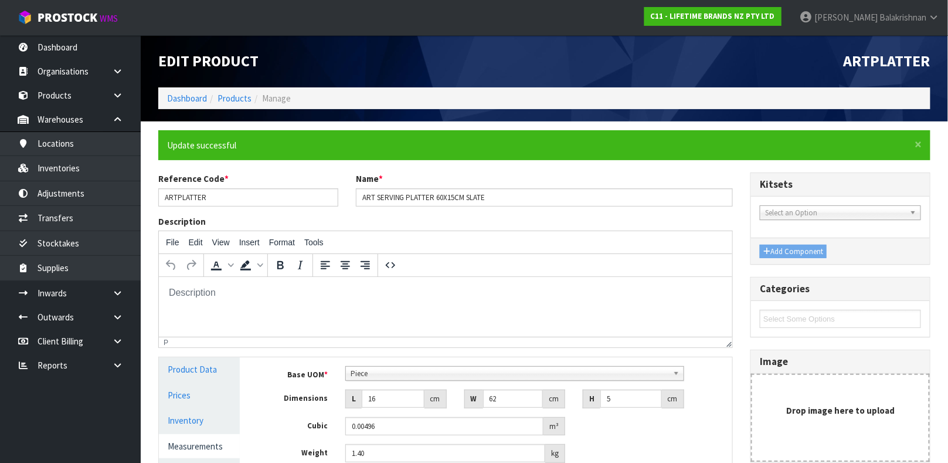
type input "1.4"
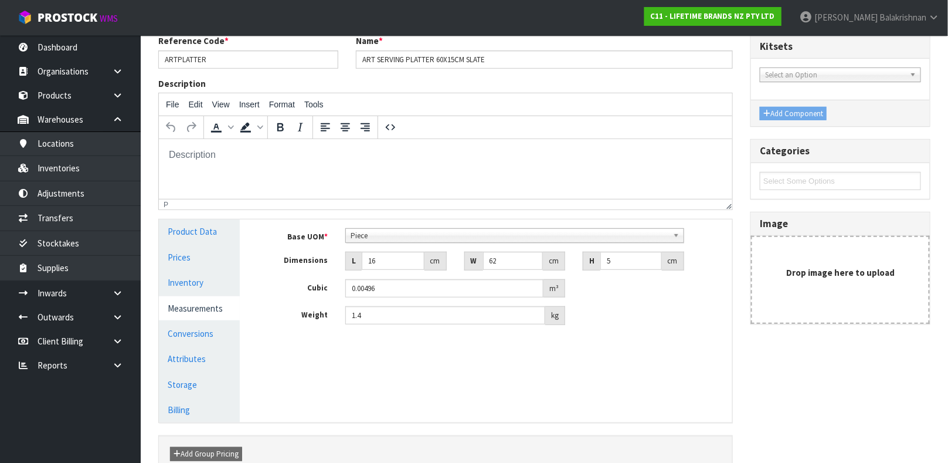
scroll to position [203, 0]
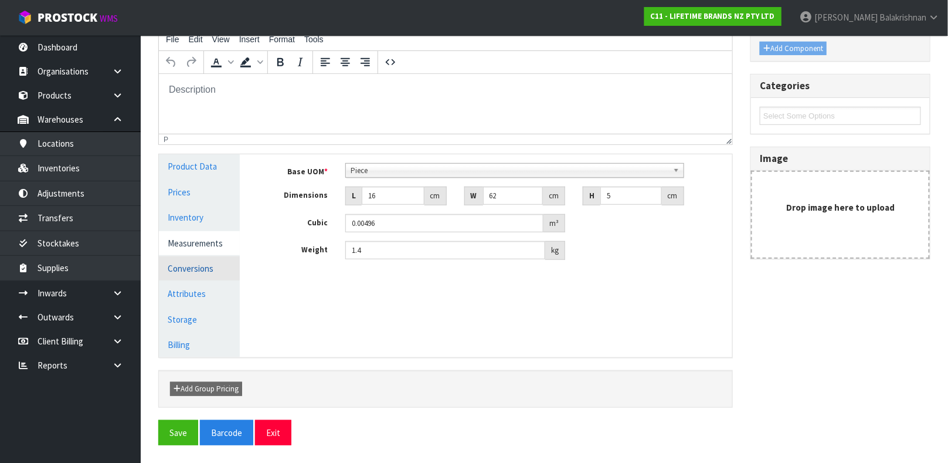
click at [171, 269] on link "Conversions" at bounding box center [199, 268] width 81 height 24
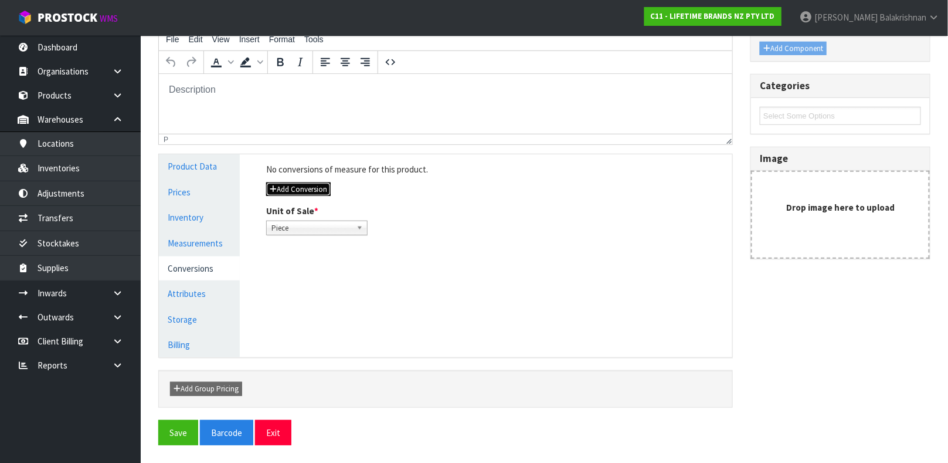
click at [315, 185] on button "Add Conversion" at bounding box center [298, 189] width 64 height 14
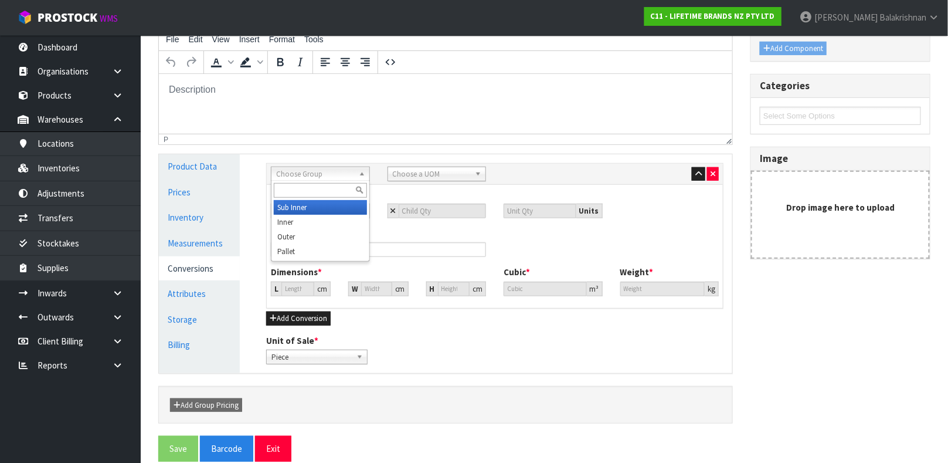
click at [310, 179] on span "Choose Group" at bounding box center [315, 174] width 78 height 14
click at [304, 222] on li "Inner" at bounding box center [320, 222] width 93 height 15
click at [406, 179] on span "Choose a UOM" at bounding box center [432, 174] width 78 height 14
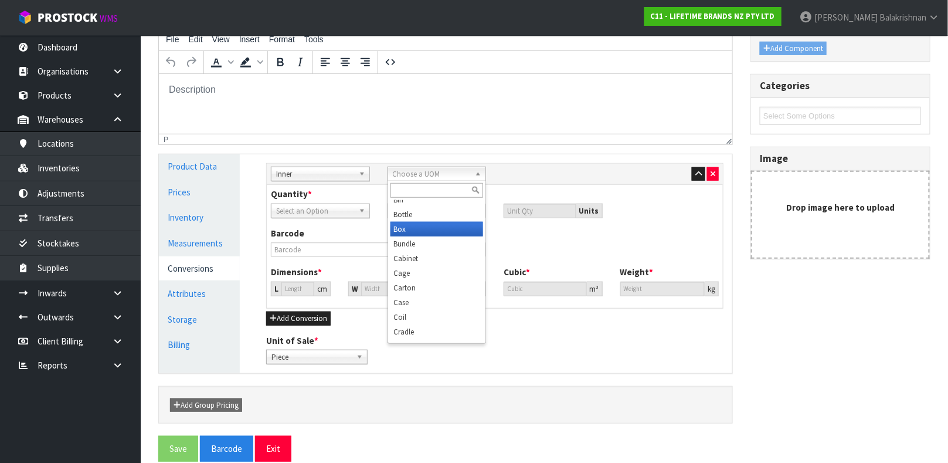
scroll to position [43, 0]
click at [438, 183] on input "text" at bounding box center [436, 190] width 93 height 15
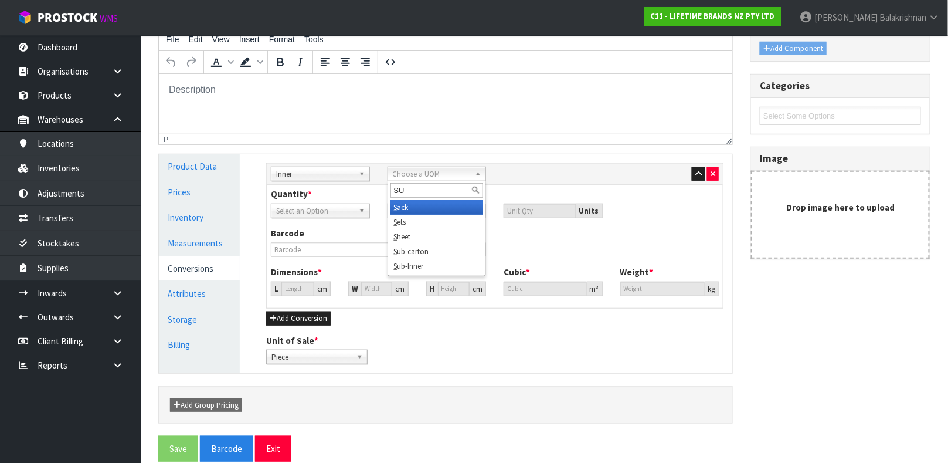
scroll to position [0, 0]
type input "SUB"
click at [424, 205] on li "Sub -carton" at bounding box center [436, 207] width 93 height 15
click at [420, 211] on input "number" at bounding box center [443, 210] width 88 height 15
type input "4"
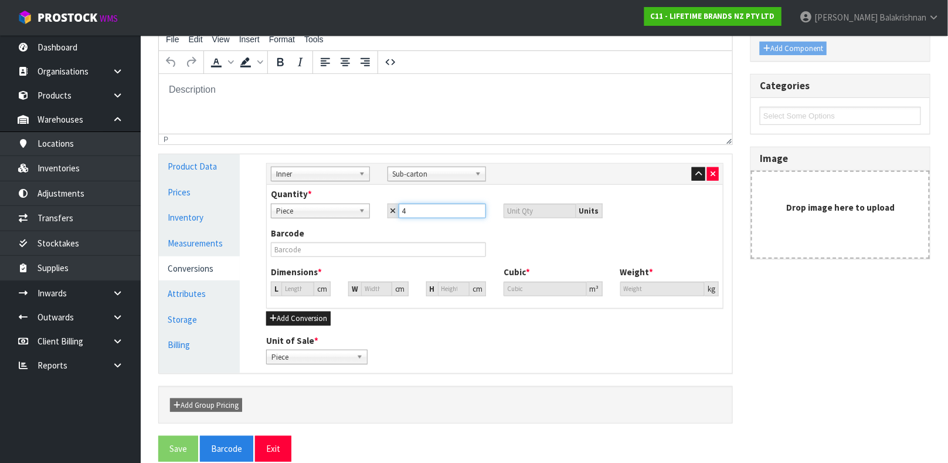
type input "4"
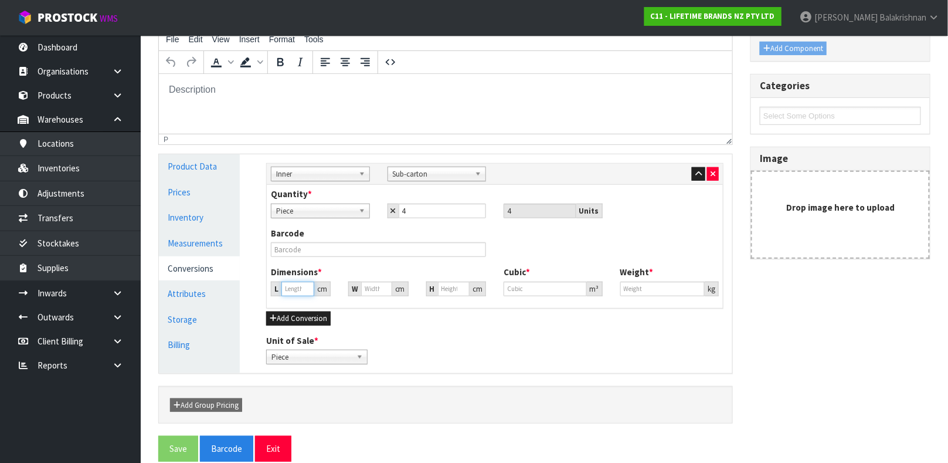
type input "27.072"
type input "0.01984"
type input "5.6"
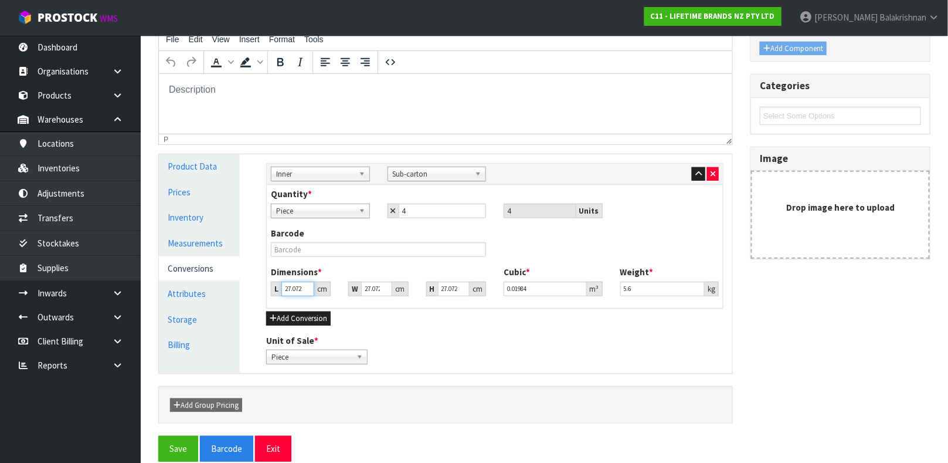
click at [297, 285] on input "27.072" at bounding box center [297, 288] width 33 height 15
type input "27.07"
type input "0.019839"
type input "27.0"
type input "0.019788"
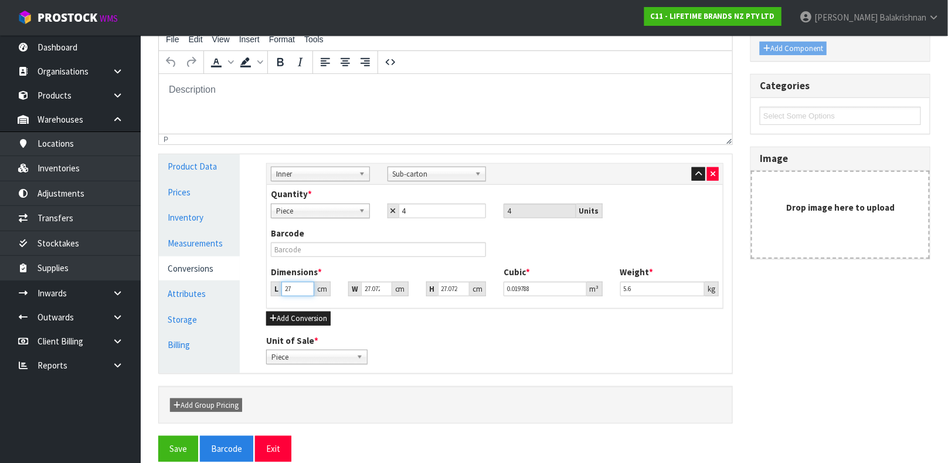
type input "2"
type input "0.001466"
type input "0.000001"
type input "2"
type input "0.001466"
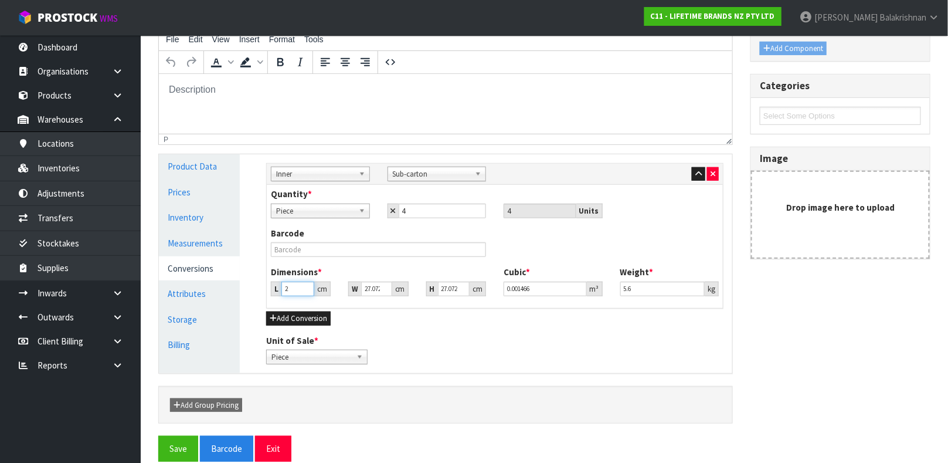
type input "20"
type input "0.014658"
type input "20"
type input "6"
type input "0.003249"
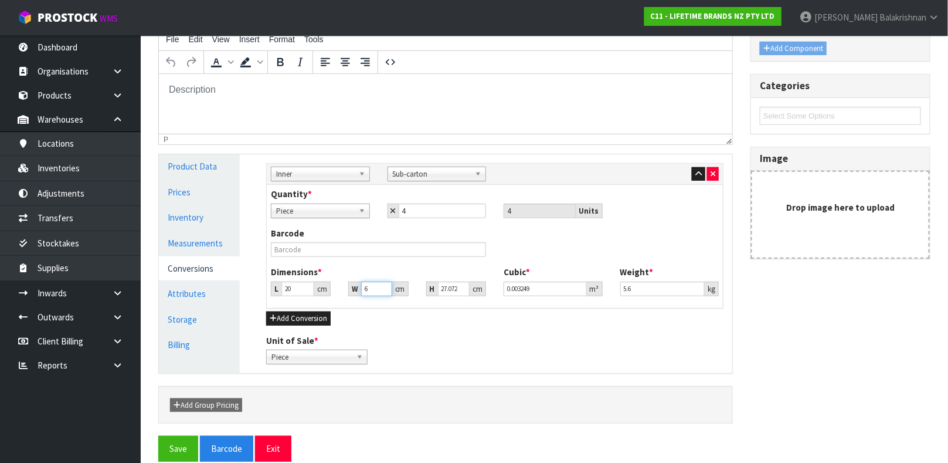
type input "62"
type input "0.033569"
type input "62"
type input "1"
type input "0.00124"
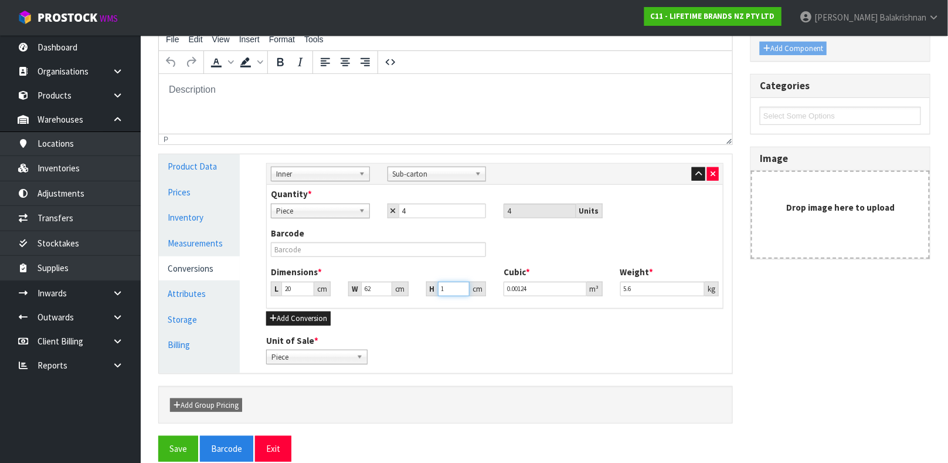
type input "17"
type input "0.02108"
type input "17"
type input "6.20"
click at [307, 251] on input "text" at bounding box center [378, 249] width 215 height 15
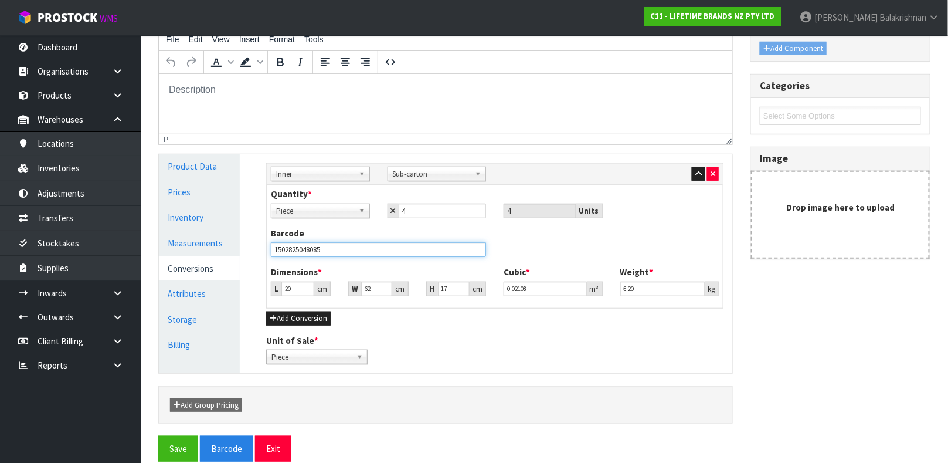
type input "15028250480856"
click at [158, 436] on button "Save" at bounding box center [178, 448] width 40 height 25
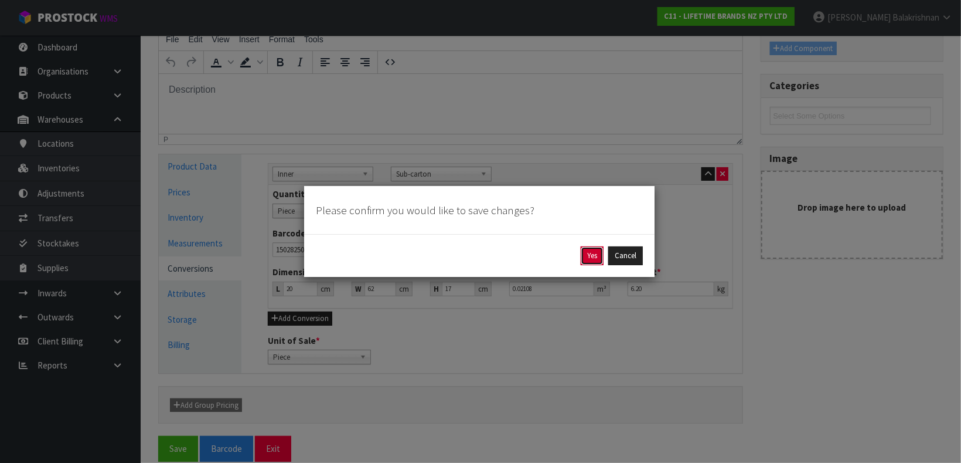
click at [594, 254] on button "Yes" at bounding box center [592, 255] width 23 height 19
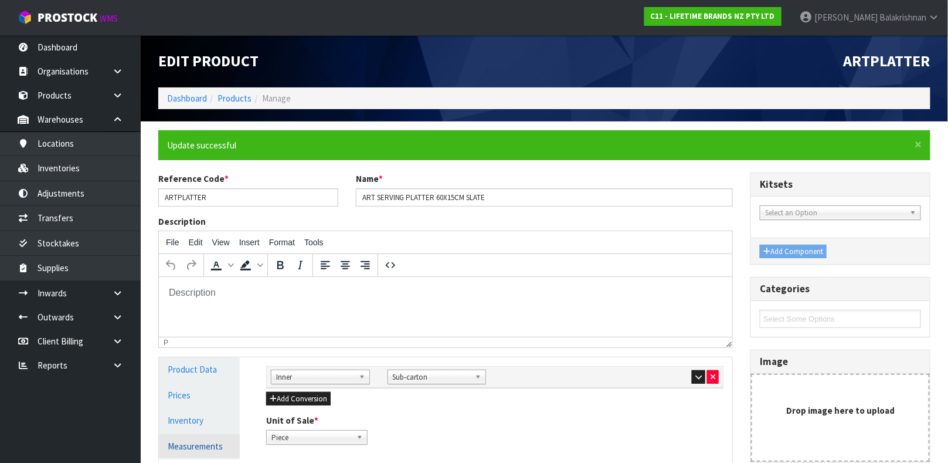
click at [192, 440] on link "Measurements" at bounding box center [199, 446] width 81 height 24
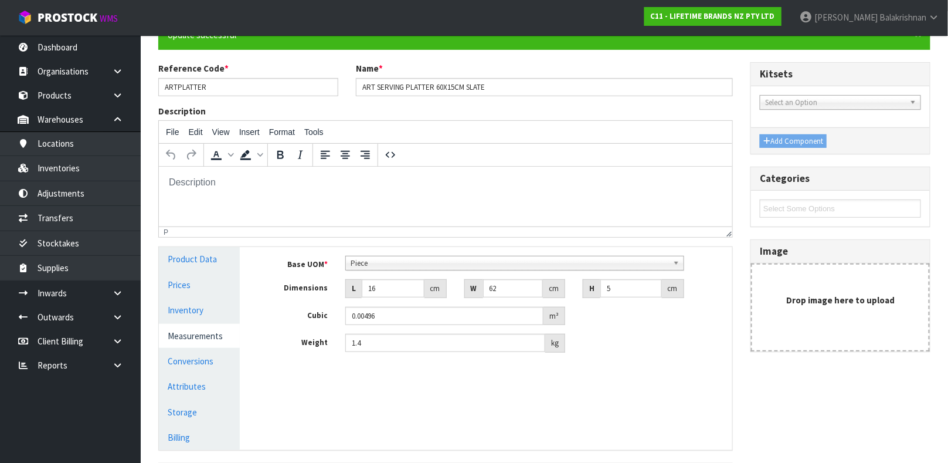
scroll to position [135, 0]
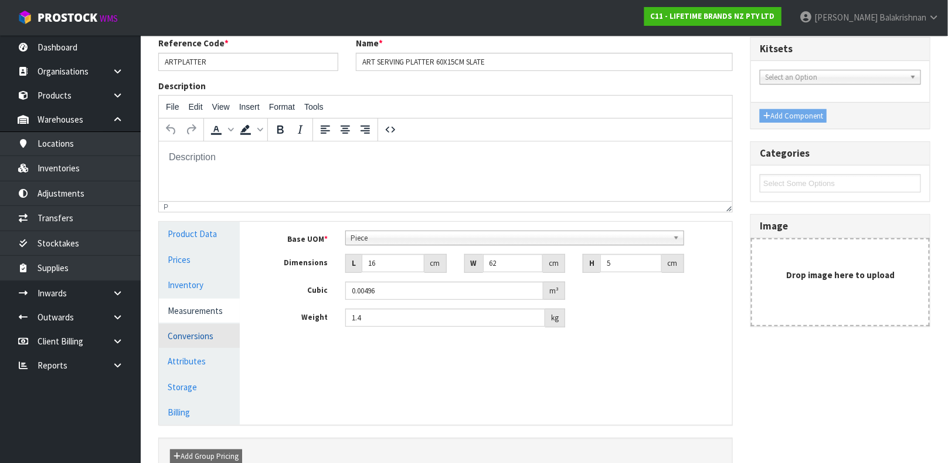
click at [185, 330] on link "Conversions" at bounding box center [199, 336] width 81 height 24
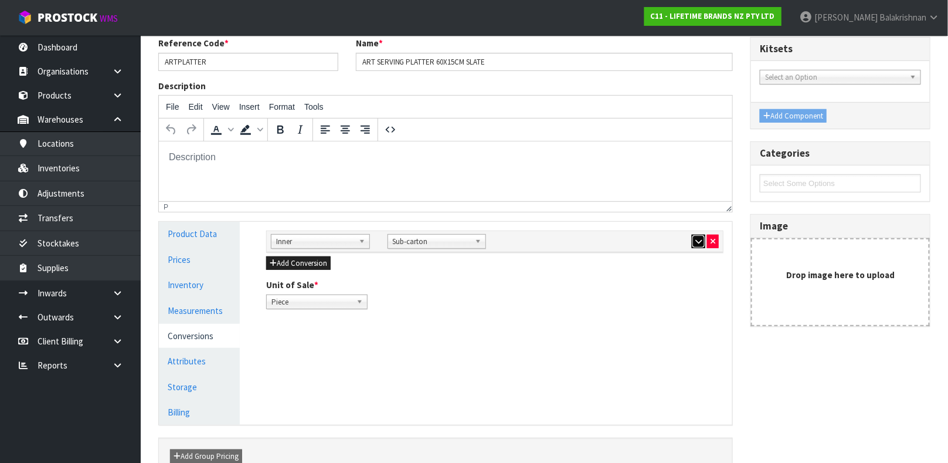
click at [698, 244] on button "button" at bounding box center [698, 241] width 13 height 14
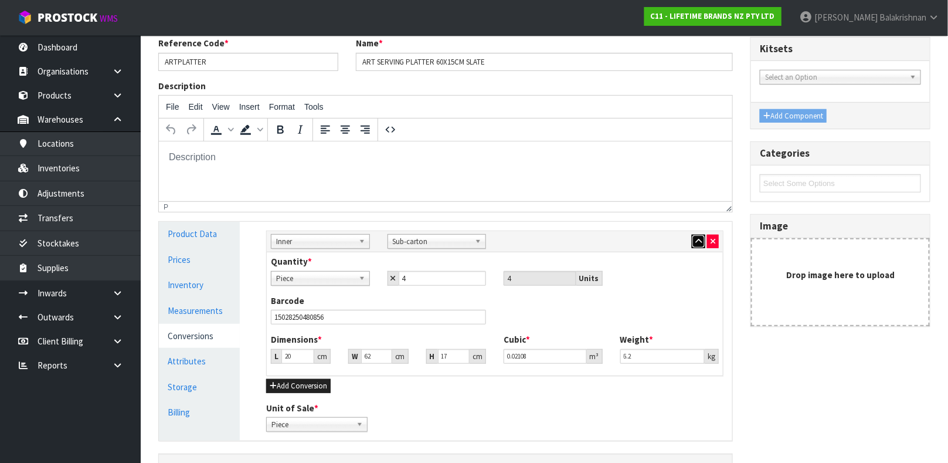
scroll to position [219, 0]
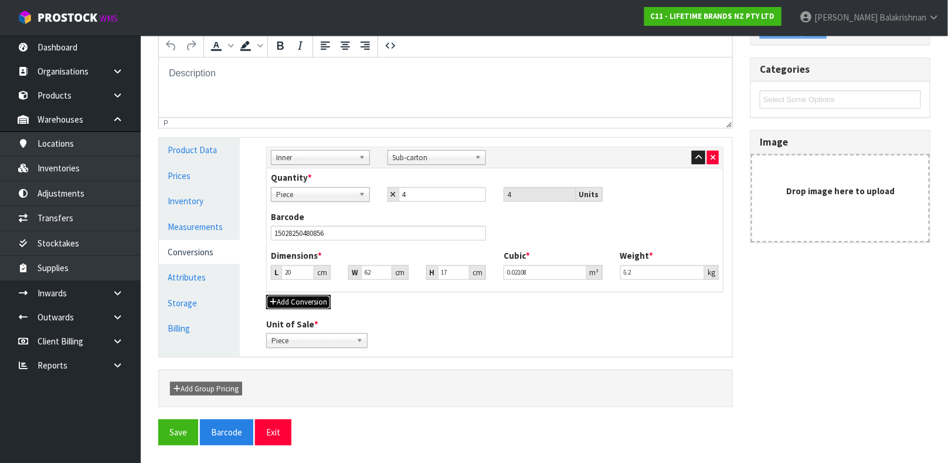
click at [287, 298] on button "Add Conversion" at bounding box center [298, 302] width 64 height 14
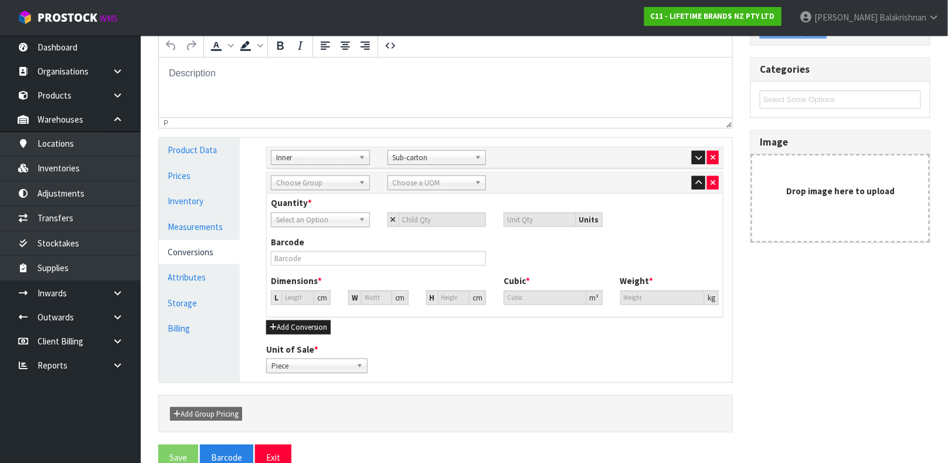
click at [312, 179] on span "Choose Group" at bounding box center [315, 183] width 78 height 14
type input "OUT"
click at [304, 213] on li "Out er" at bounding box center [320, 216] width 93 height 15
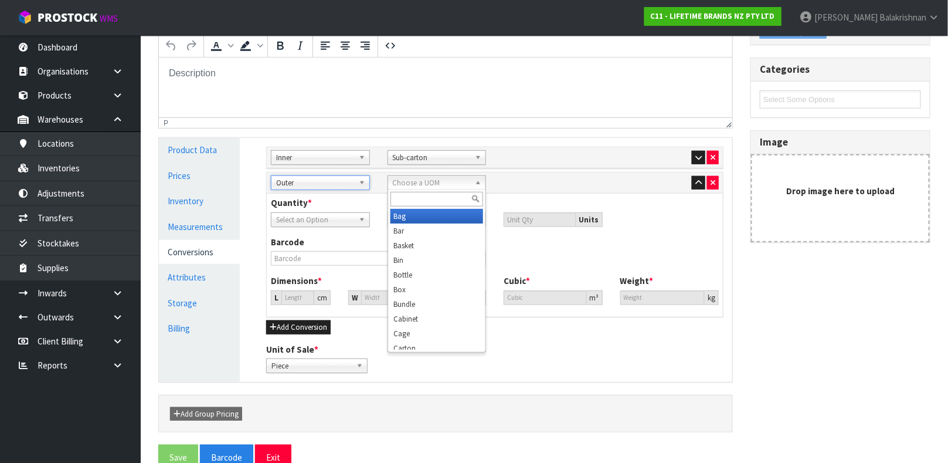
click at [442, 186] on span "Choose a UOM" at bounding box center [432, 183] width 78 height 14
type input "CAR"
click at [420, 215] on li "Car ton" at bounding box center [436, 216] width 93 height 15
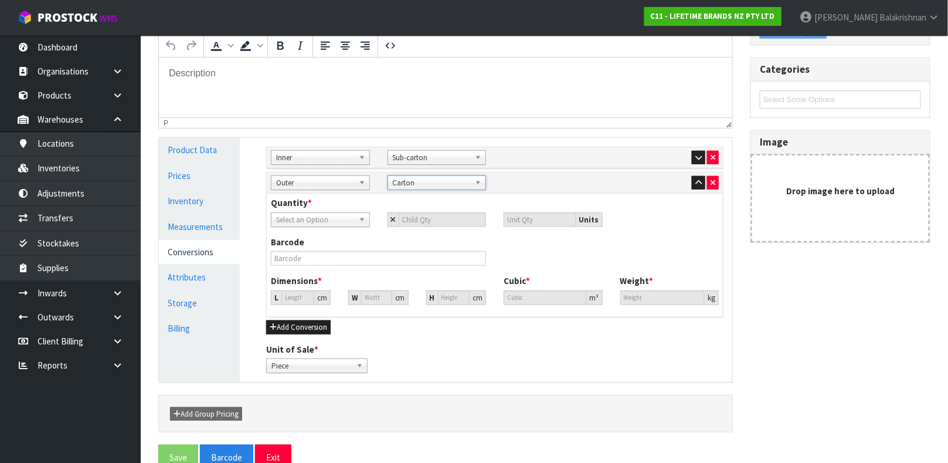
click at [315, 214] on span "Select an Option" at bounding box center [315, 220] width 78 height 14
click at [420, 244] on div "Barcode" at bounding box center [378, 251] width 233 height 30
click at [697, 151] on button "button" at bounding box center [698, 158] width 13 height 14
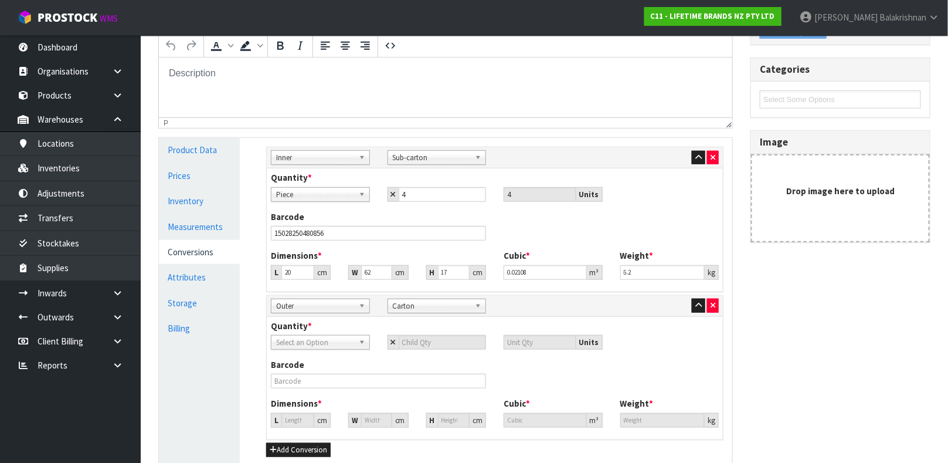
click at [310, 345] on span "Select an Option" at bounding box center [315, 342] width 78 height 14
click at [311, 388] on li "Sub-carton" at bounding box center [320, 390] width 93 height 15
click at [451, 341] on input "number" at bounding box center [443, 342] width 88 height 15
type input "2"
type input "8"
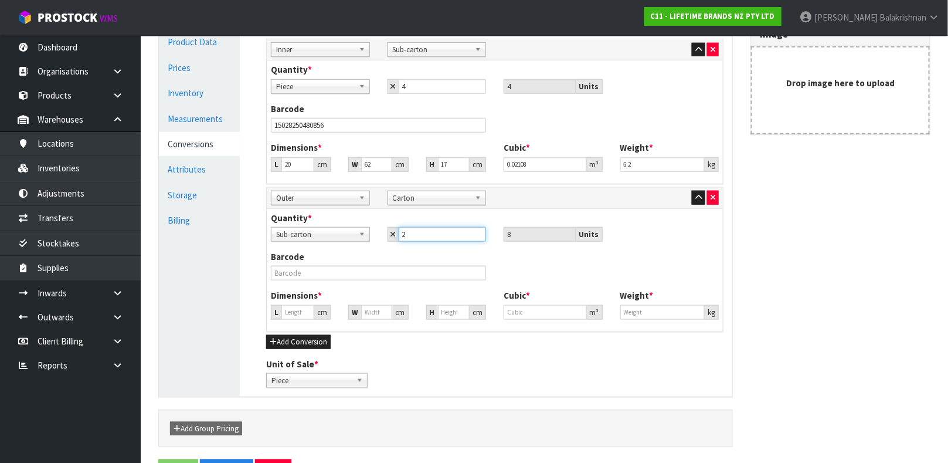
scroll to position [329, 0]
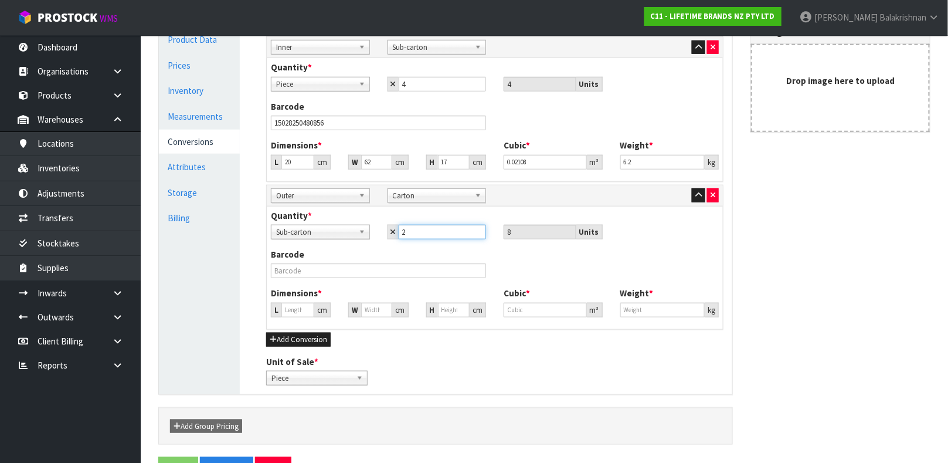
type input "2"
type input "34.108"
type input "0.03968"
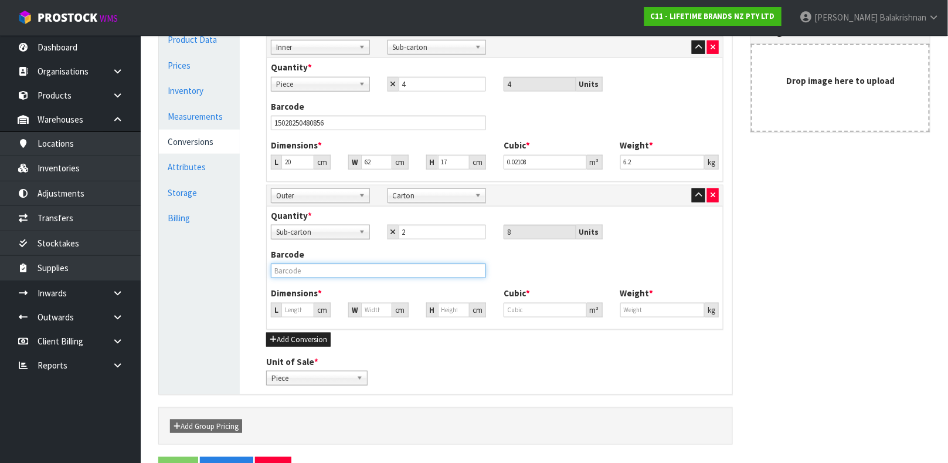
type input "11.2"
click at [355, 274] on input "text" at bounding box center [378, 270] width 215 height 15
type input "25028250644965"
click at [158, 457] on button "Save" at bounding box center [178, 469] width 40 height 25
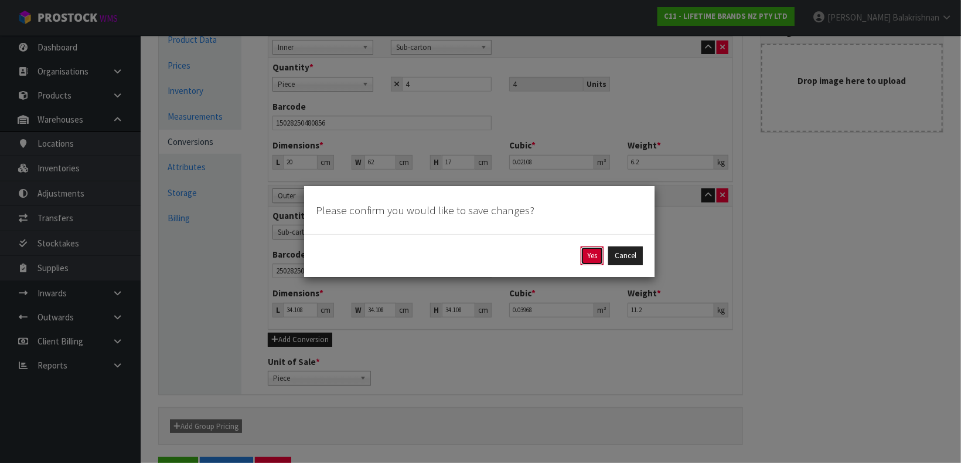
click at [583, 256] on button "Yes" at bounding box center [592, 255] width 23 height 19
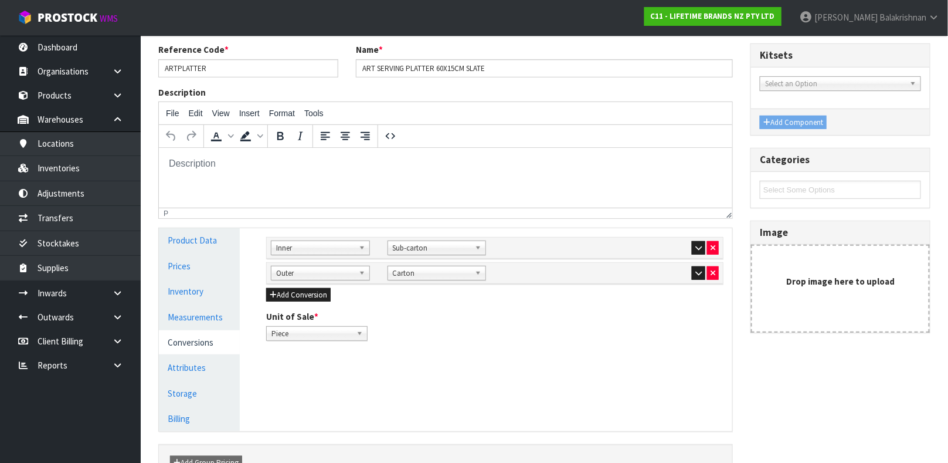
scroll to position [145, 0]
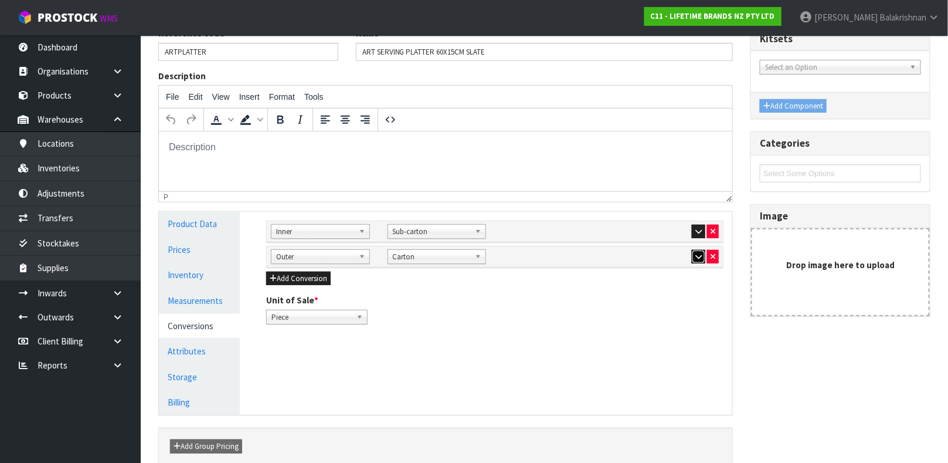
click at [699, 250] on button "button" at bounding box center [698, 257] width 13 height 14
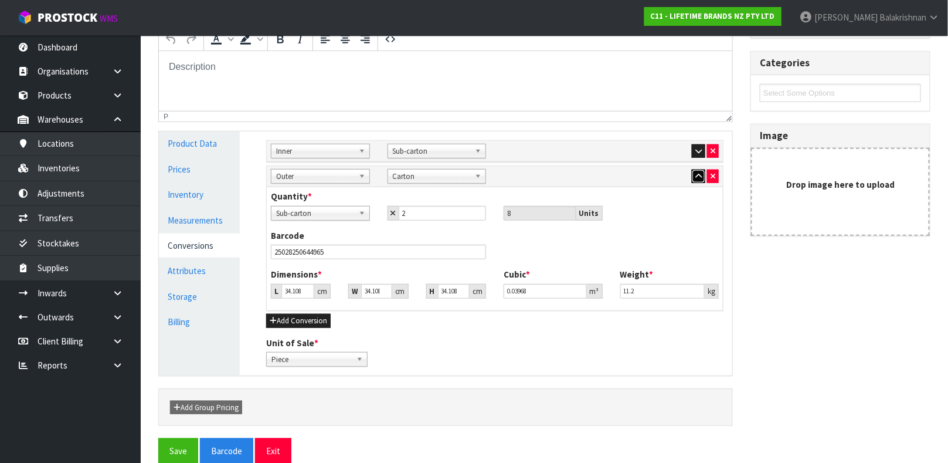
scroll to position [244, 0]
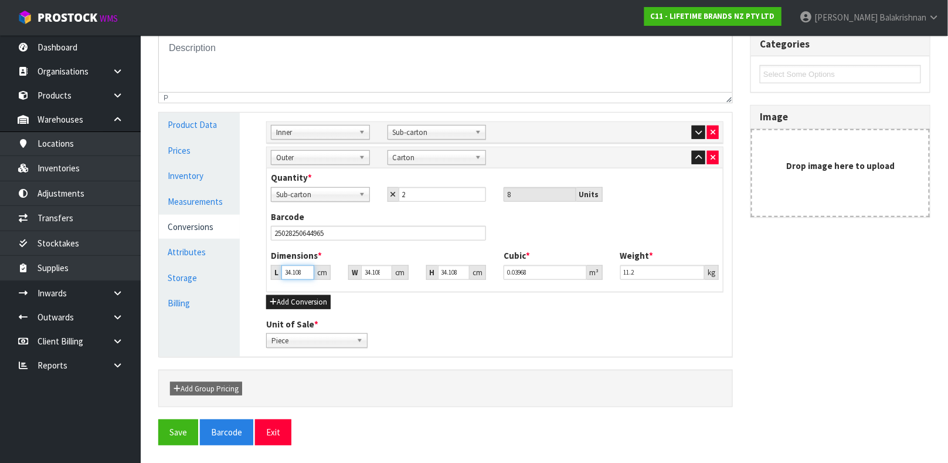
click at [301, 276] on input "34.108" at bounding box center [297, 272] width 33 height 15
type input "34.10"
type input "0.03967"
type input "34"
type input "0.039554"
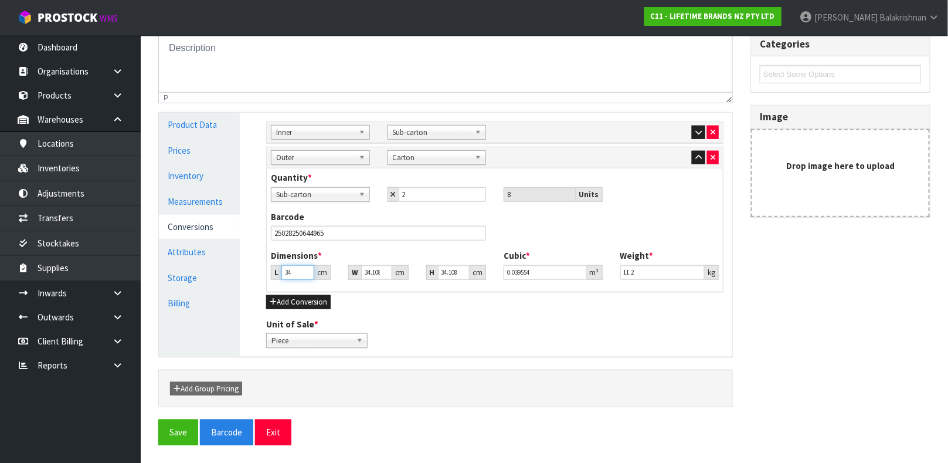
type input "3"
type input "0.00349"
type input "3"
type input "0.000001"
type input "4"
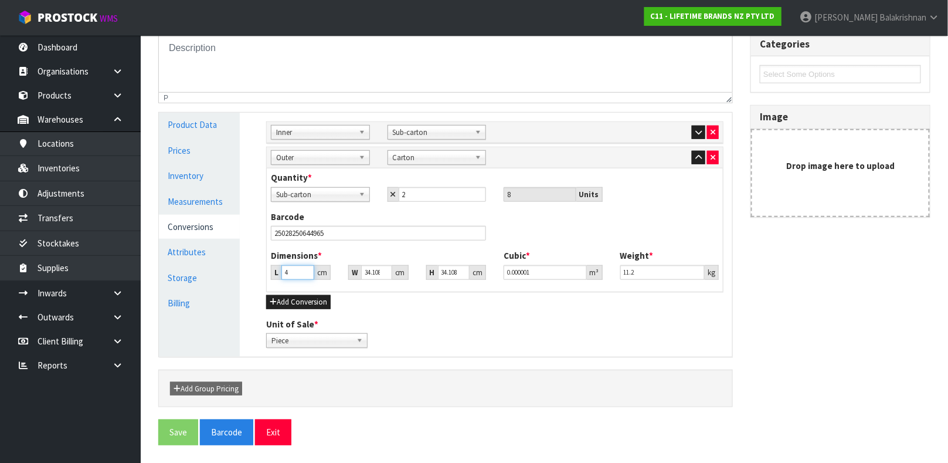
type input "0.004653"
type input "42"
type input "0.048861"
type input "42"
type input "6"
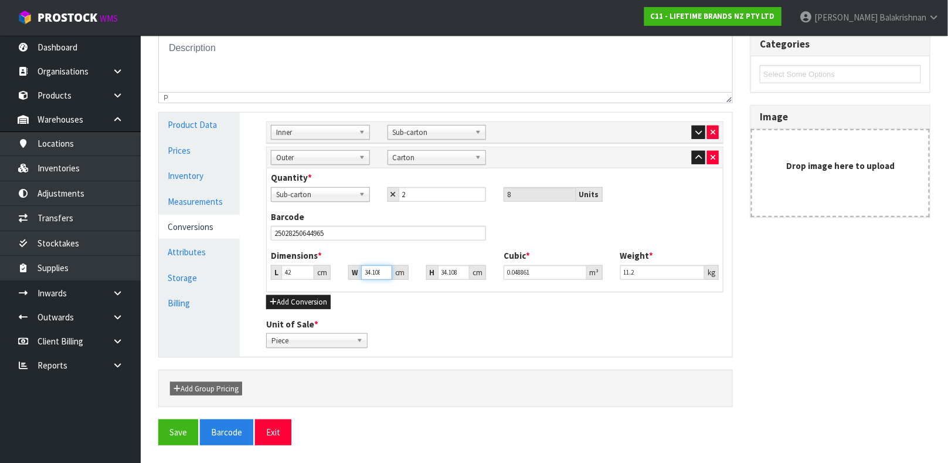
type input "0.008595"
type input "65"
type input "0.093115"
type input "65"
type input "2"
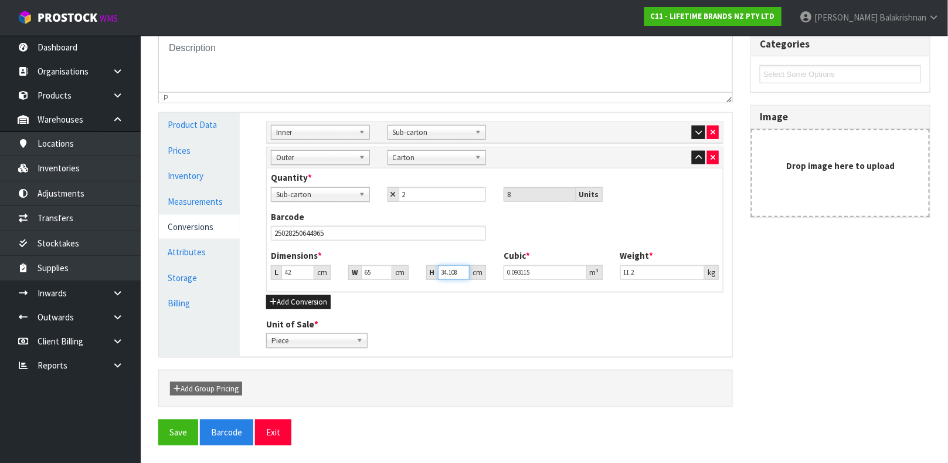
type input "0.00546"
type input "20"
type input "0.0546"
type input "20"
type input "13.40"
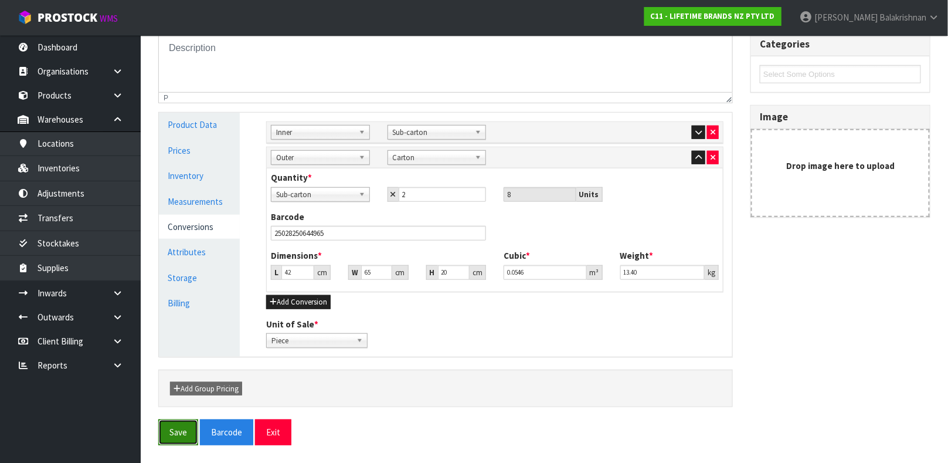
click at [178, 424] on button "Save" at bounding box center [178, 431] width 40 height 25
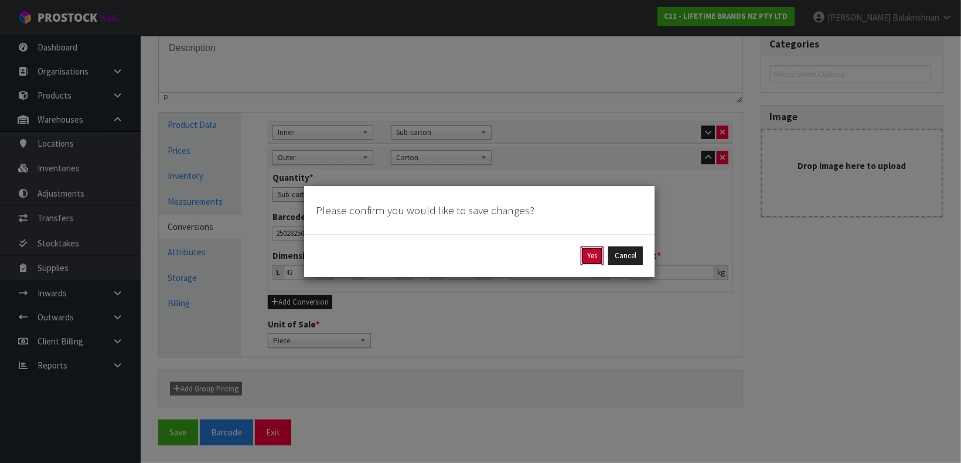
click at [593, 247] on button "Yes" at bounding box center [592, 255] width 23 height 19
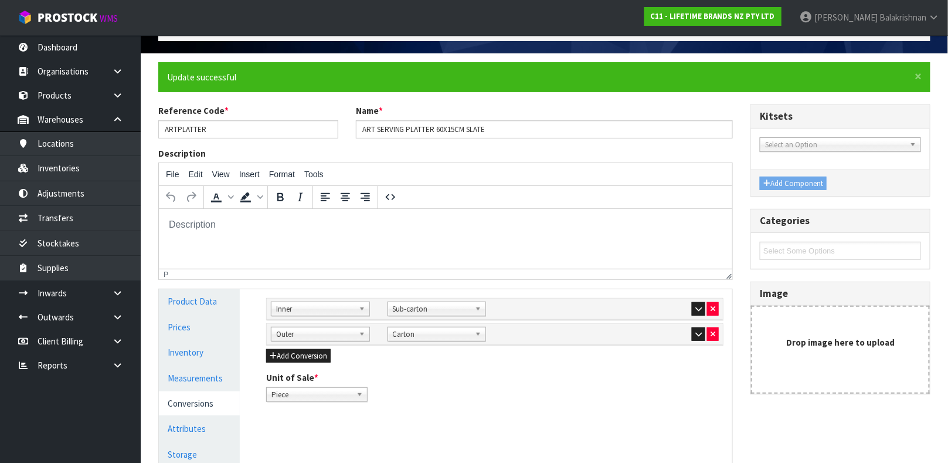
scroll to position [203, 0]
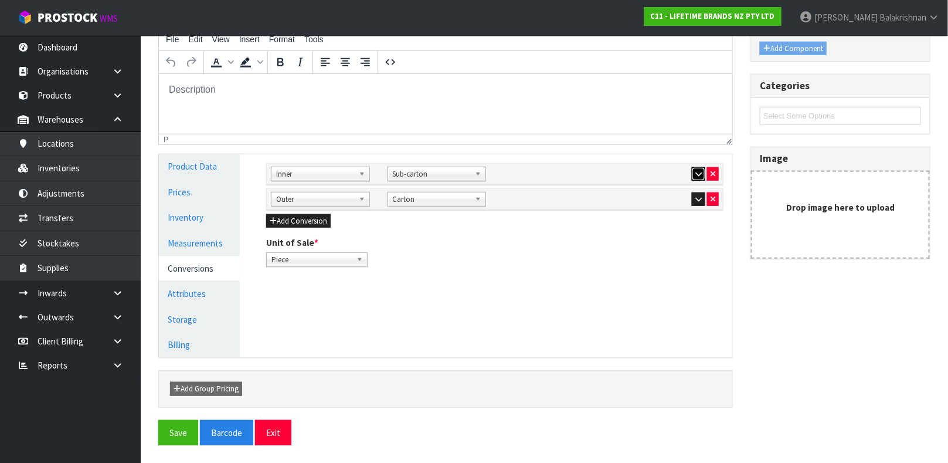
click at [695, 172] on icon "button" at bounding box center [698, 174] width 6 height 8
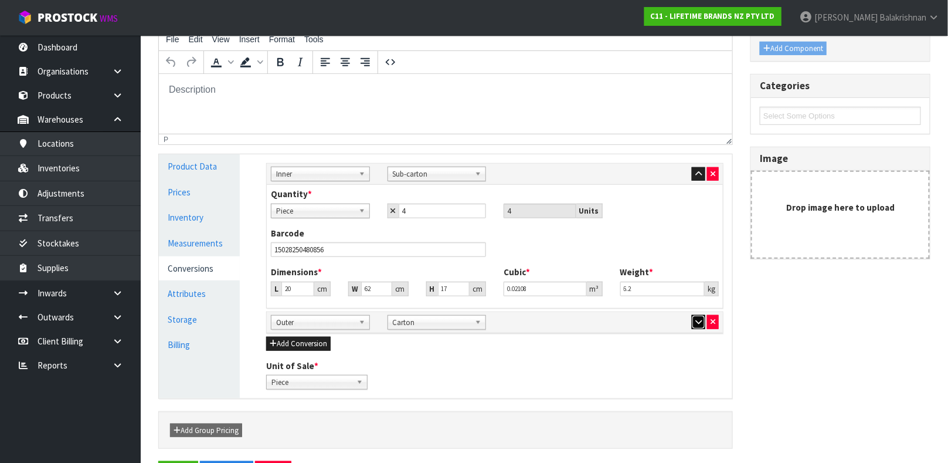
click at [692, 319] on button "button" at bounding box center [698, 322] width 13 height 14
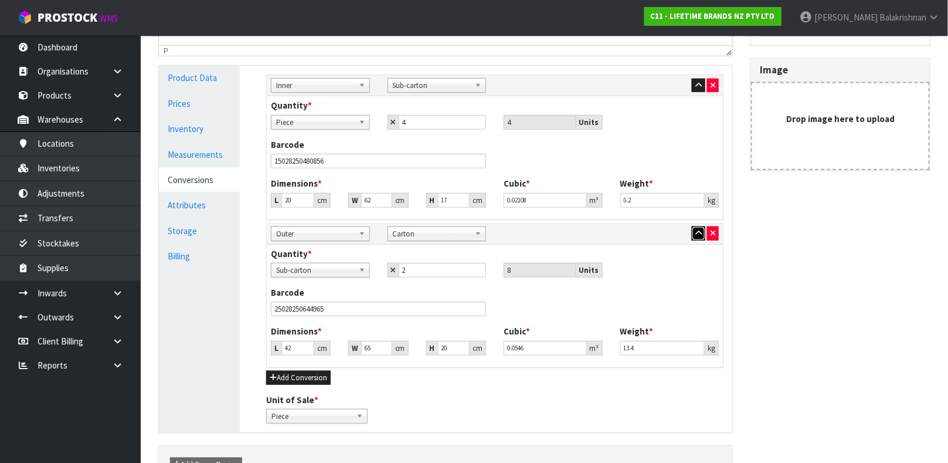
scroll to position [169, 0]
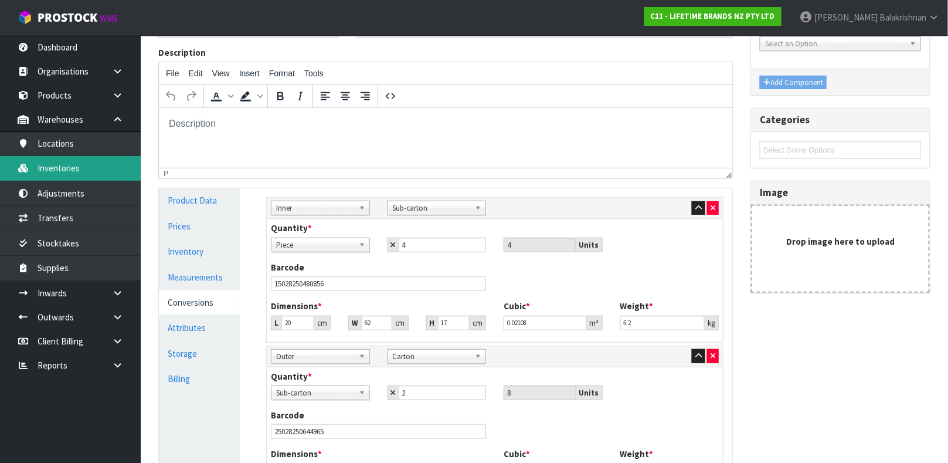
click at [93, 167] on link "Inventories" at bounding box center [70, 168] width 141 height 24
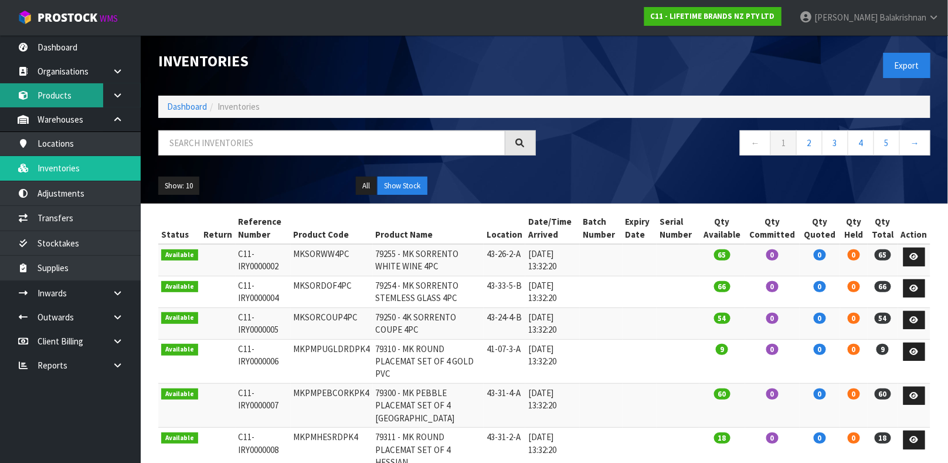
click at [72, 98] on link "Products" at bounding box center [70, 95] width 141 height 24
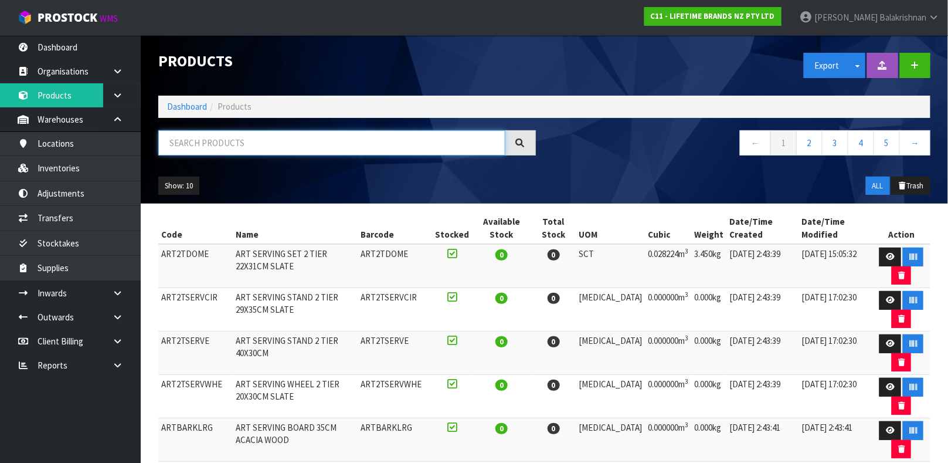
click at [251, 137] on input "text" at bounding box center [331, 142] width 347 height 25
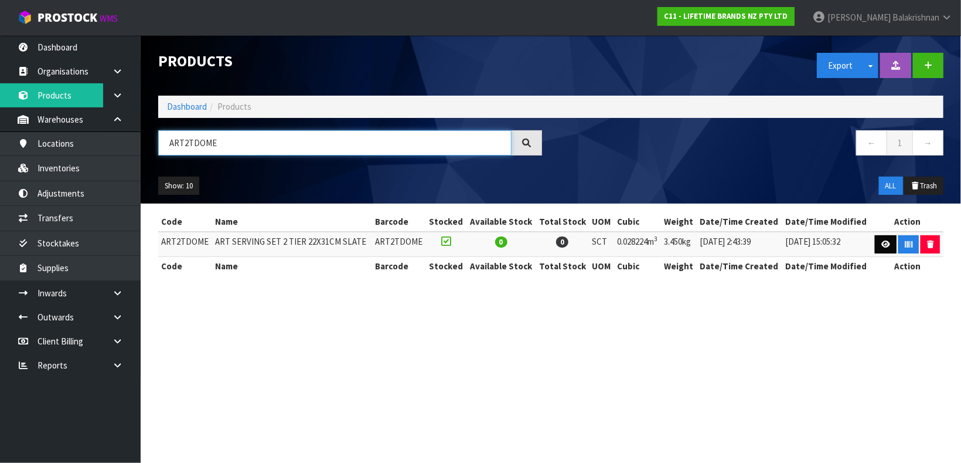
type input "ART2TDOME"
click at [885, 250] on link at bounding box center [886, 244] width 22 height 19
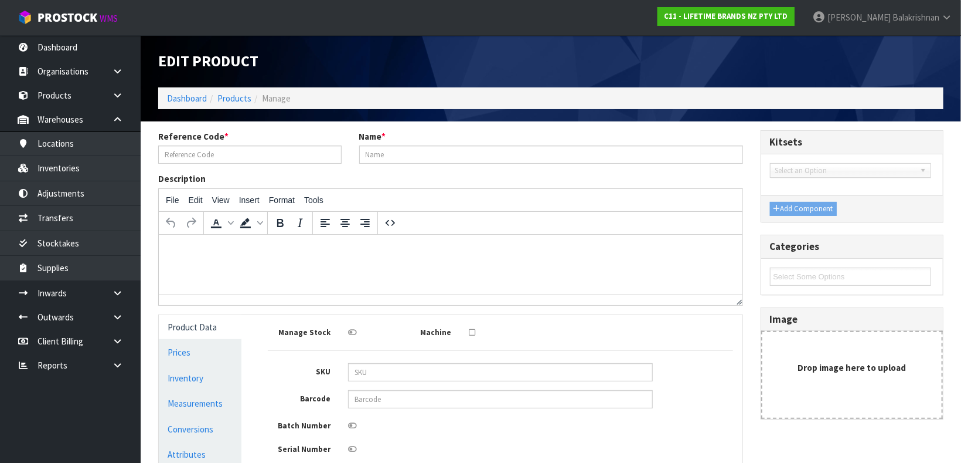
type input "ART2TDOME"
type input "ART SERVING SET 2 TIER 22X31CM SLATE"
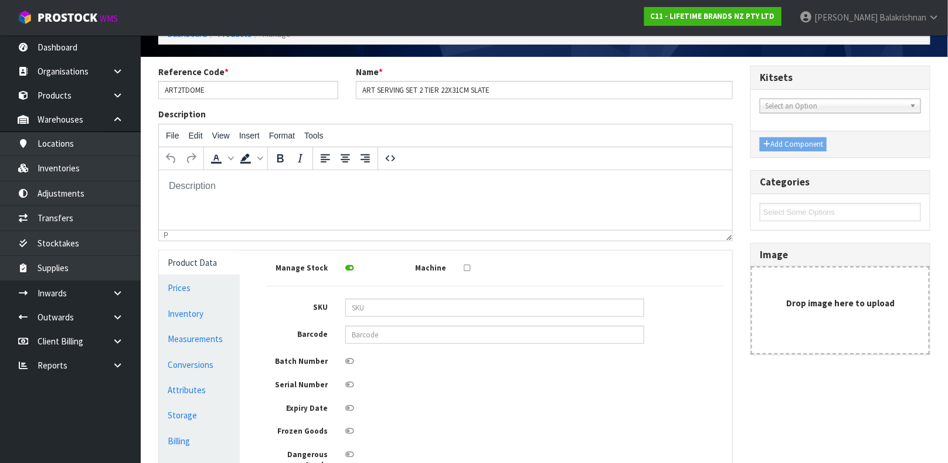
scroll to position [86, 0]
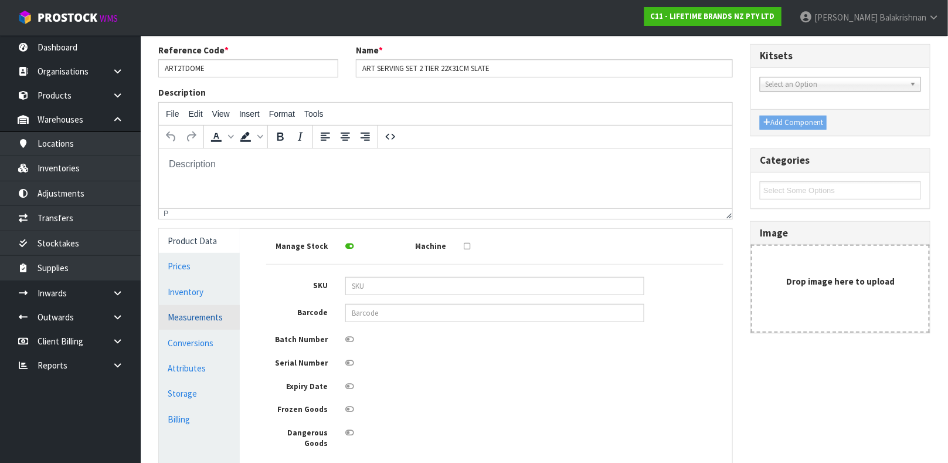
click at [198, 321] on link "Measurements" at bounding box center [199, 317] width 81 height 24
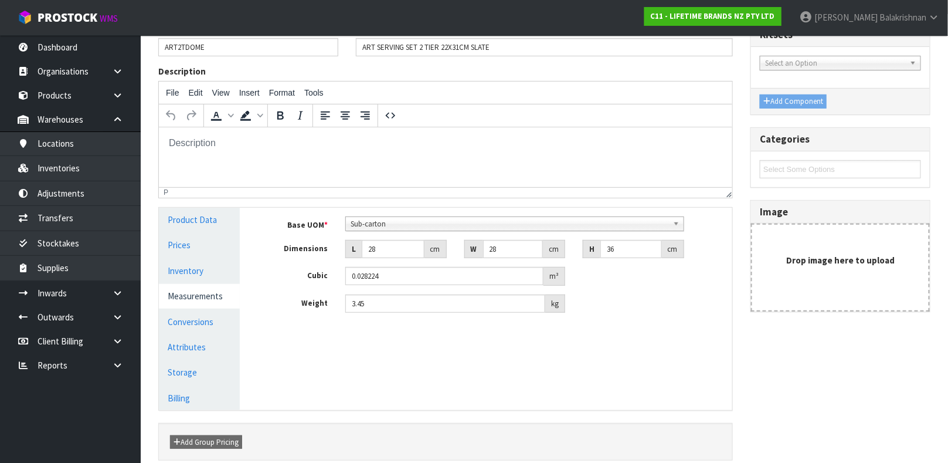
scroll to position [160, 0]
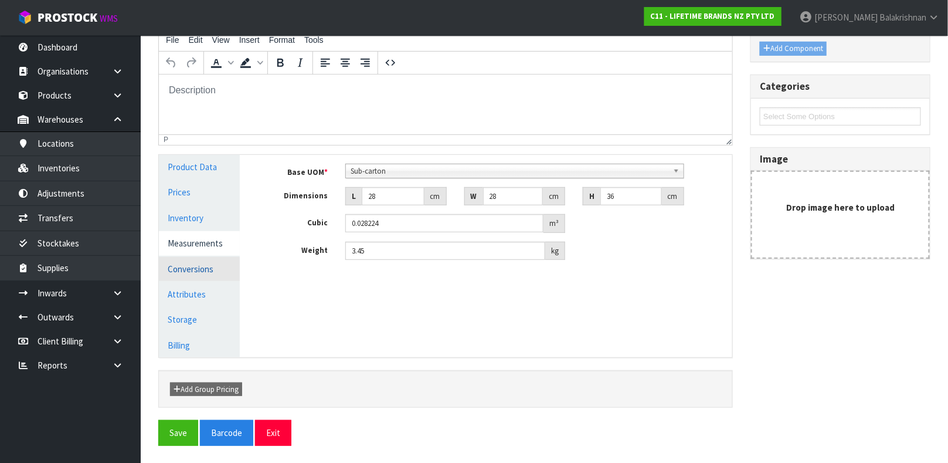
click at [192, 265] on link "Conversions" at bounding box center [199, 269] width 81 height 24
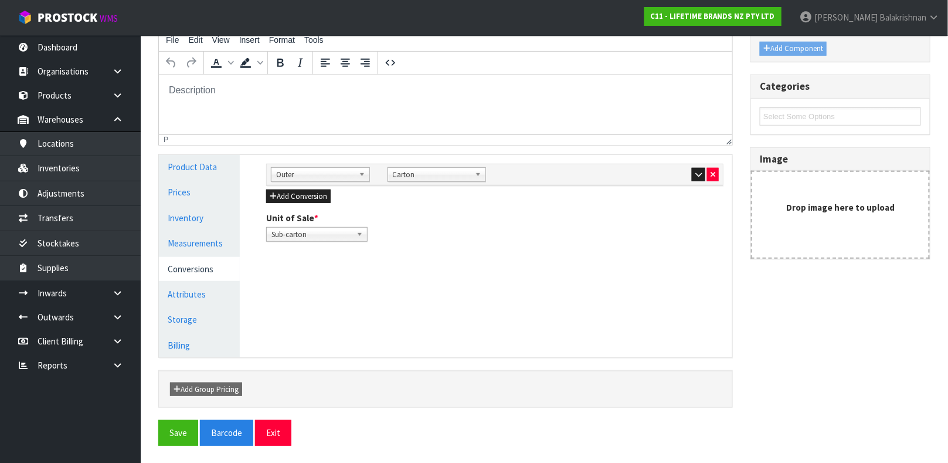
click at [688, 174] on div at bounding box center [669, 174] width 99 height 14
click at [692, 174] on button "button" at bounding box center [698, 175] width 13 height 14
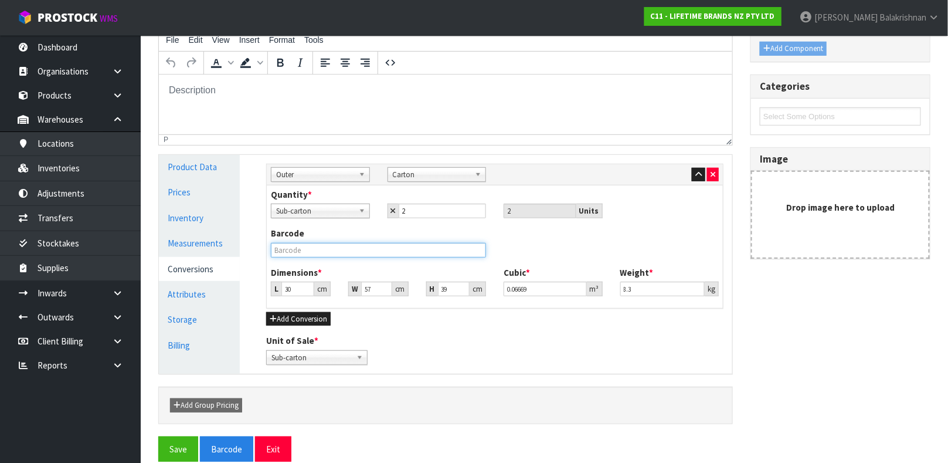
click at [349, 246] on input "text" at bounding box center [378, 250] width 215 height 15
type input "55028250474662"
click at [158, 436] on button "Save" at bounding box center [178, 448] width 40 height 25
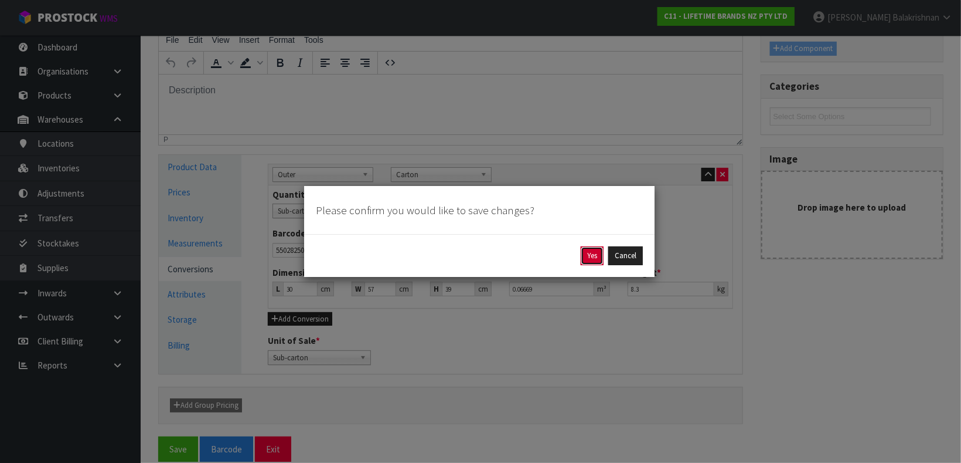
click at [590, 253] on button "Yes" at bounding box center [592, 255] width 23 height 19
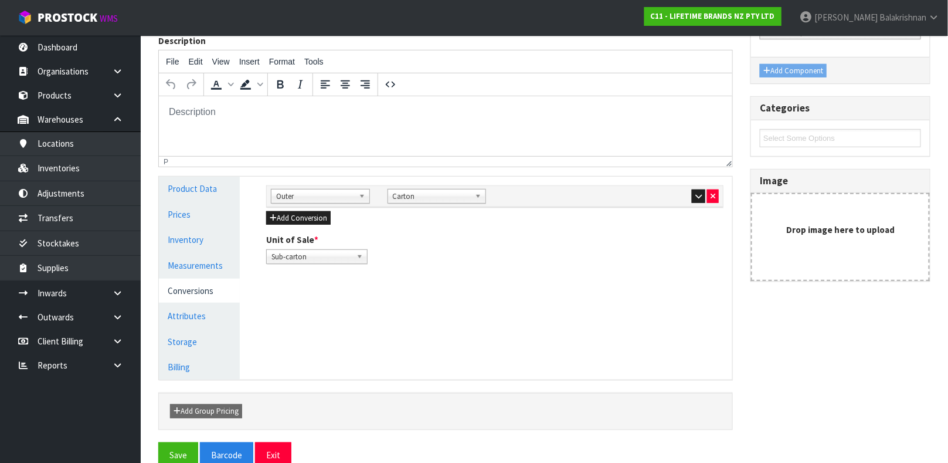
scroll to position [203, 0]
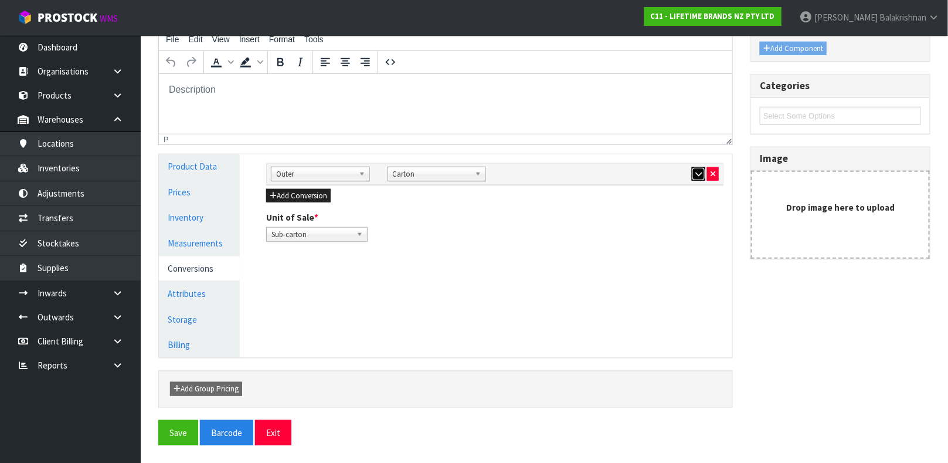
click at [694, 177] on button "button" at bounding box center [698, 174] width 13 height 14
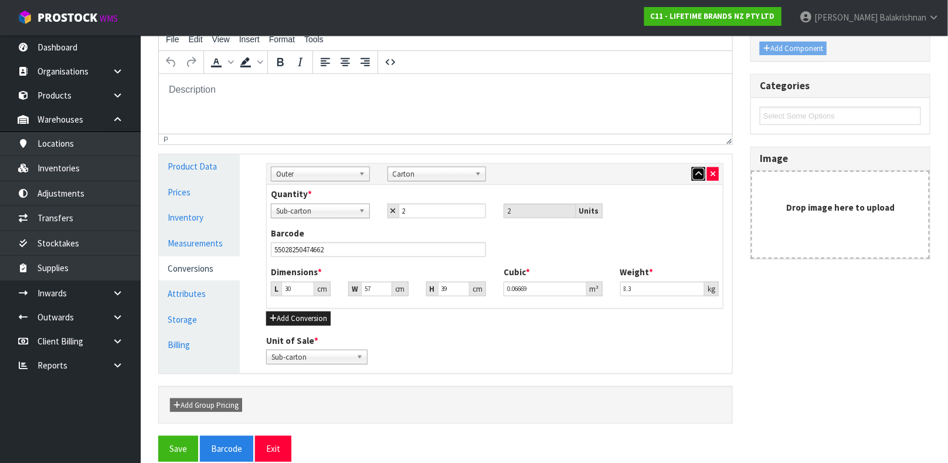
click at [694, 177] on button "button" at bounding box center [698, 174] width 13 height 14
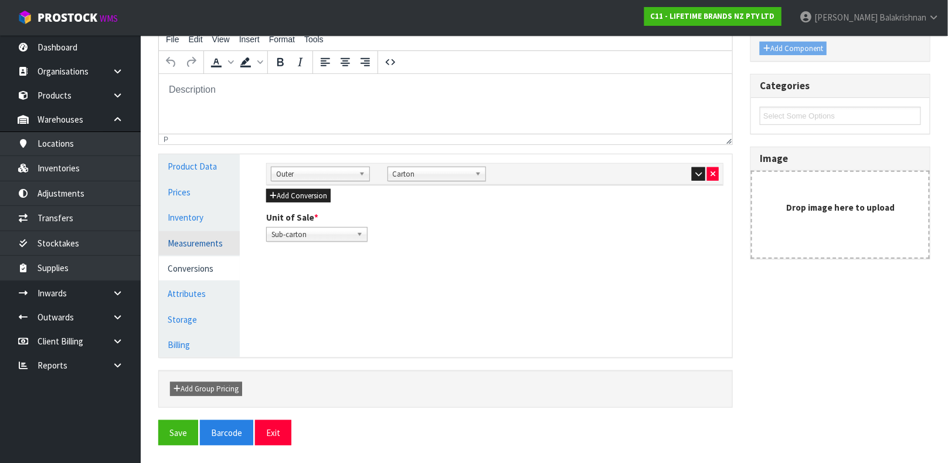
click at [174, 239] on link "Measurements" at bounding box center [199, 243] width 81 height 24
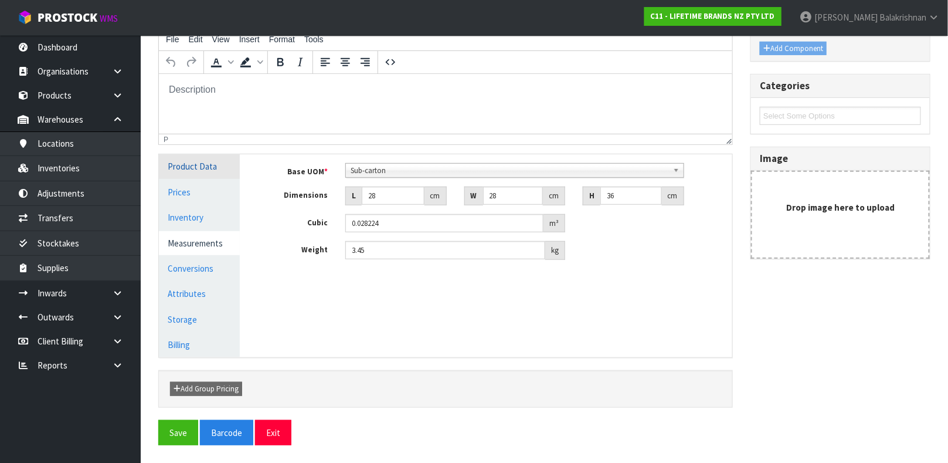
click at [210, 163] on link "Product Data" at bounding box center [199, 166] width 81 height 24
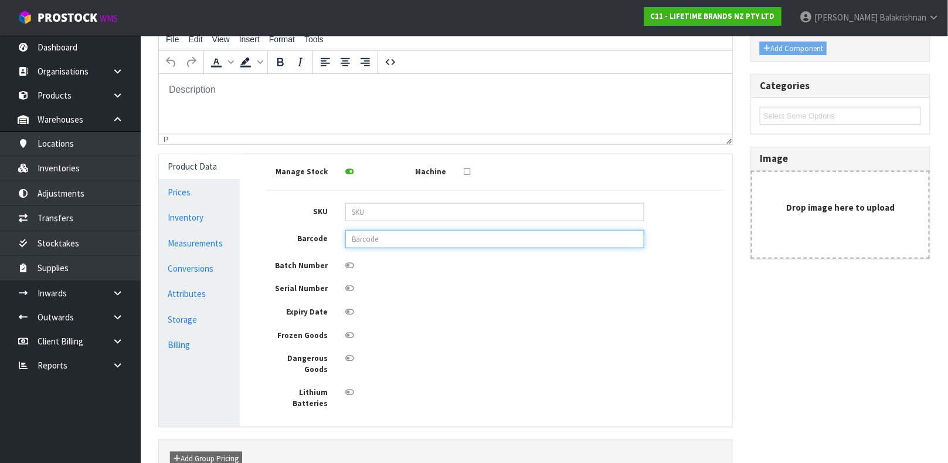
click at [414, 240] on input "text" at bounding box center [494, 239] width 299 height 18
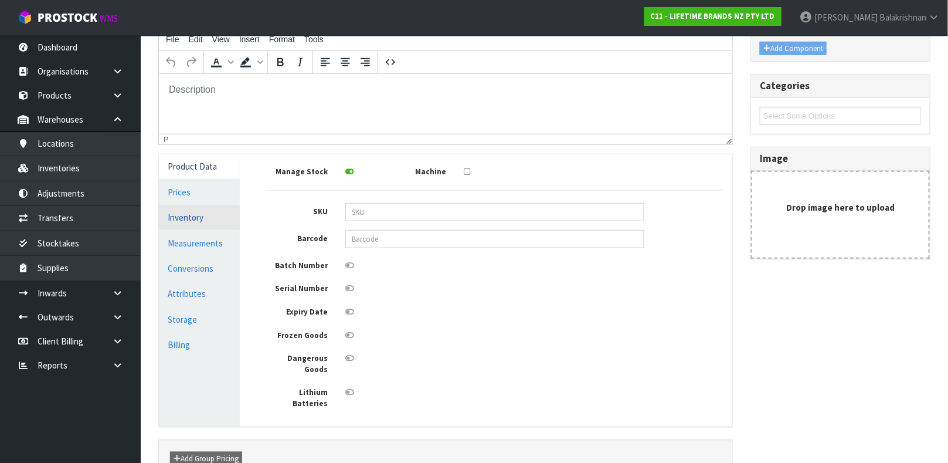
click at [181, 218] on link "Inventory" at bounding box center [199, 217] width 81 height 24
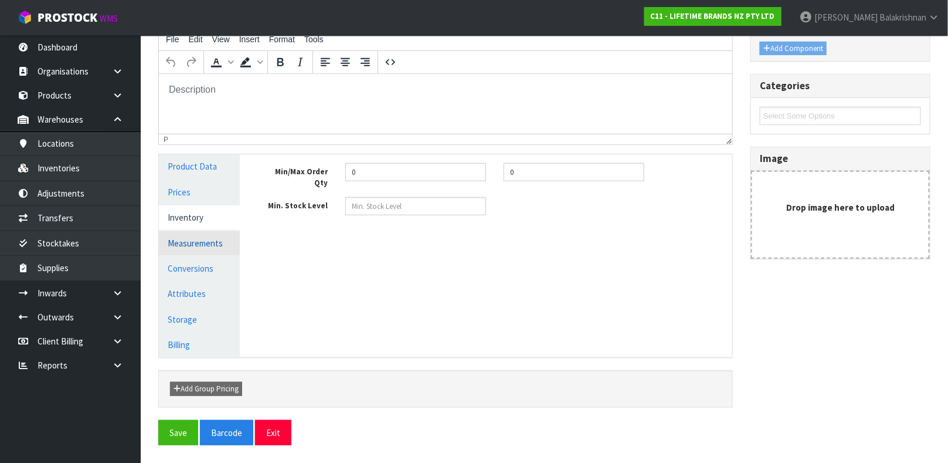
click at [192, 244] on link "Measurements" at bounding box center [199, 243] width 81 height 24
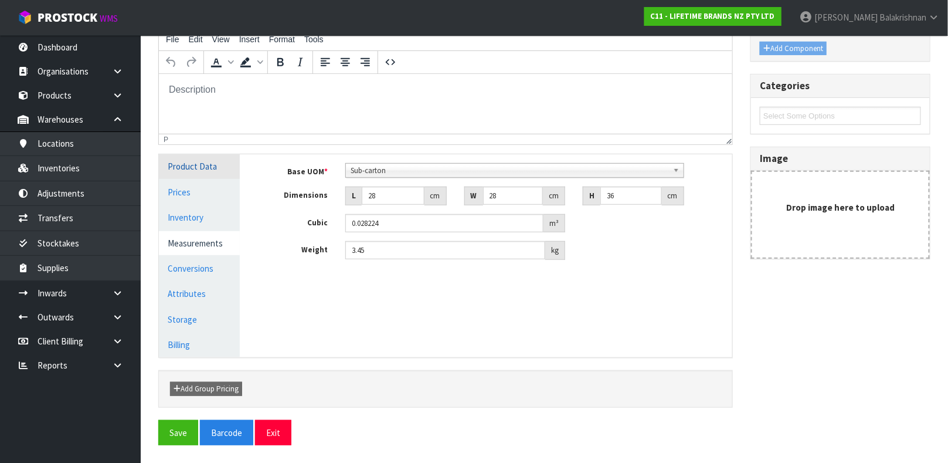
click at [189, 171] on link "Product Data" at bounding box center [199, 166] width 81 height 24
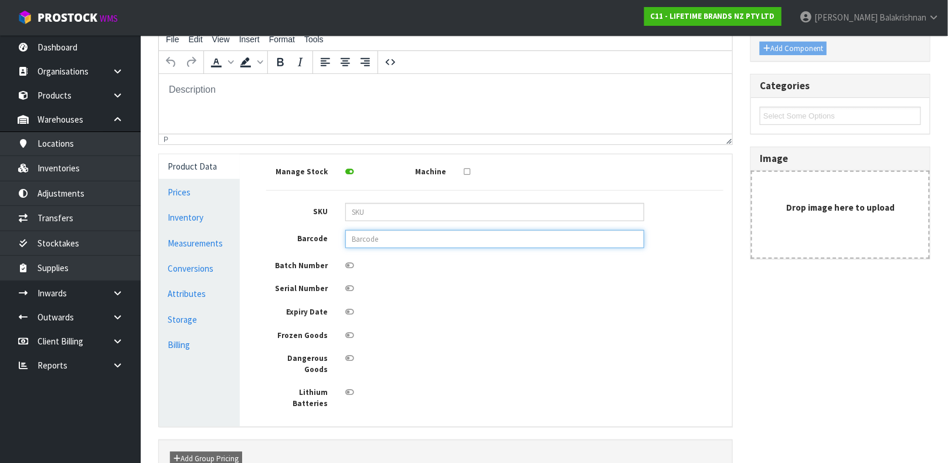
click at [371, 240] on input "text" at bounding box center [494, 239] width 299 height 18
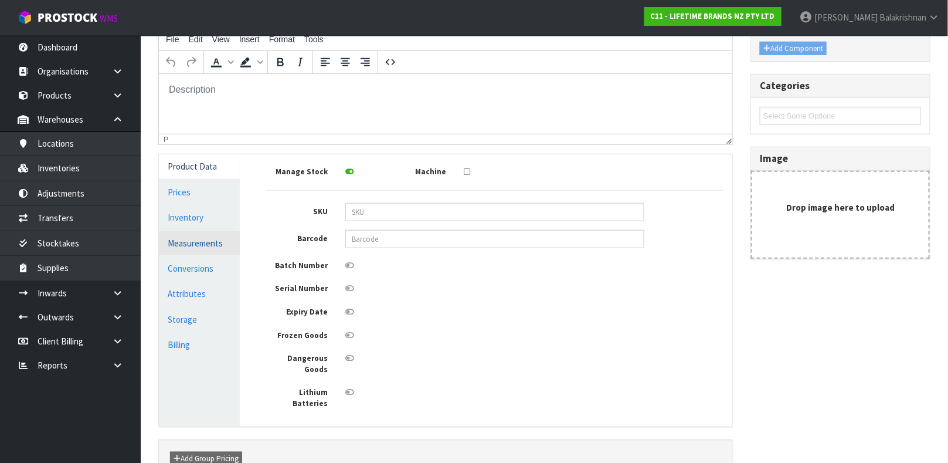
click at [191, 232] on link "Measurements" at bounding box center [199, 243] width 81 height 24
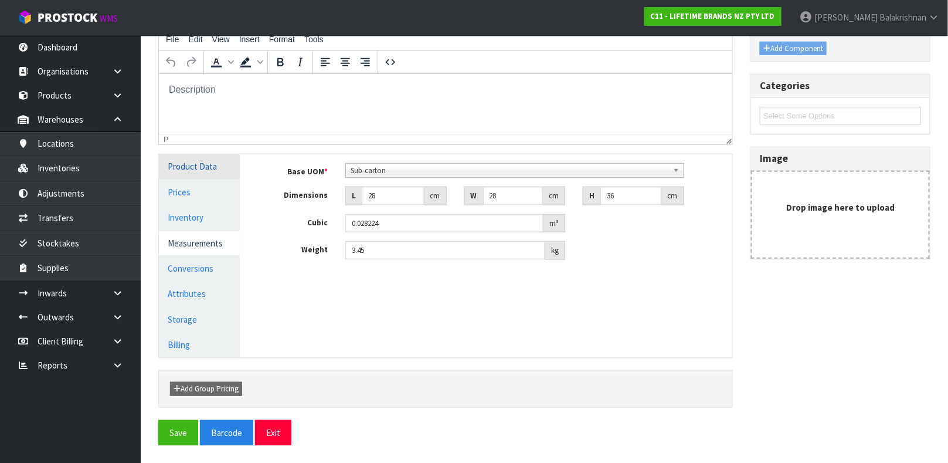
click at [206, 175] on link "Product Data" at bounding box center [199, 166] width 81 height 24
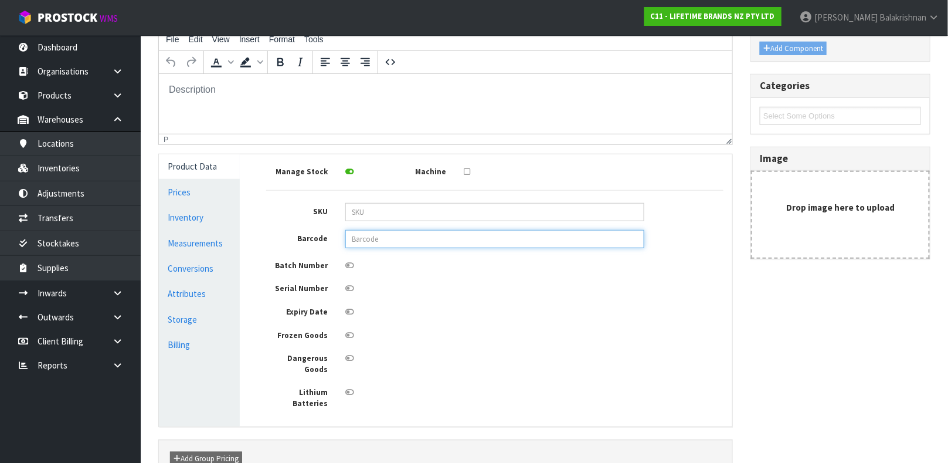
click at [372, 244] on input "text" at bounding box center [494, 239] width 299 height 18
type input "5028250474667"
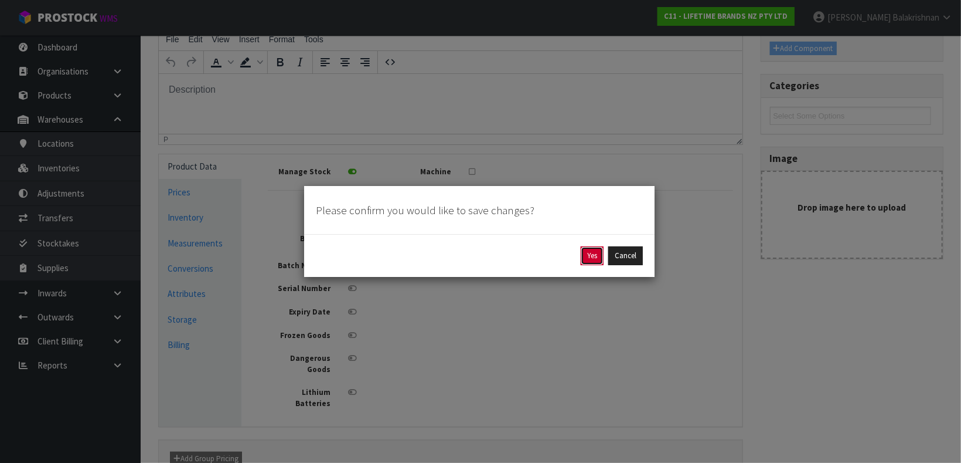
click at [582, 246] on button "Yes" at bounding box center [592, 255] width 23 height 19
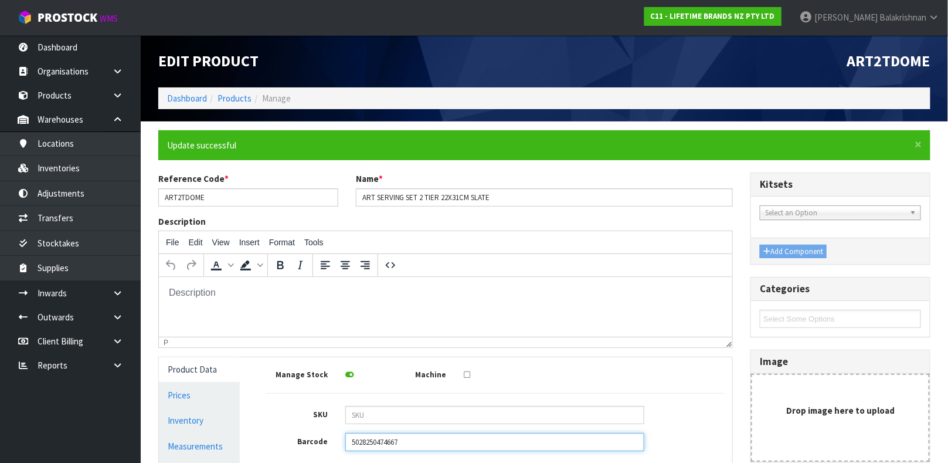
scroll to position [252, 0]
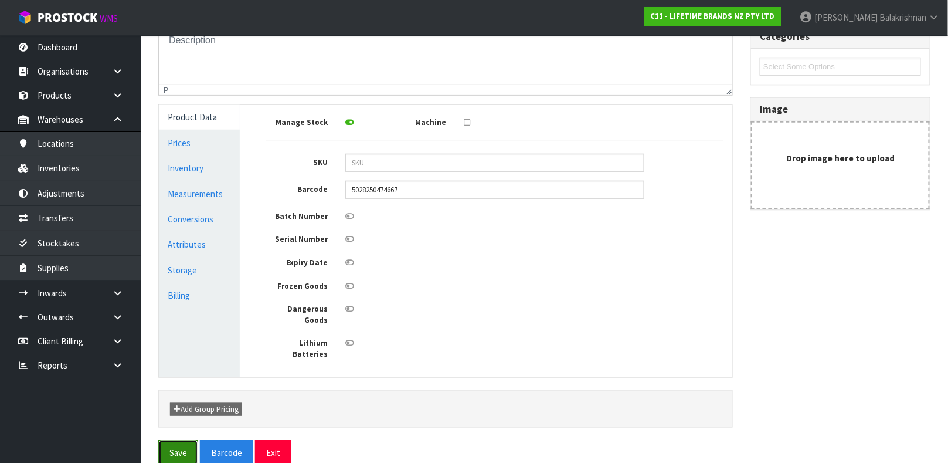
click at [171, 440] on button "Save" at bounding box center [178, 452] width 40 height 25
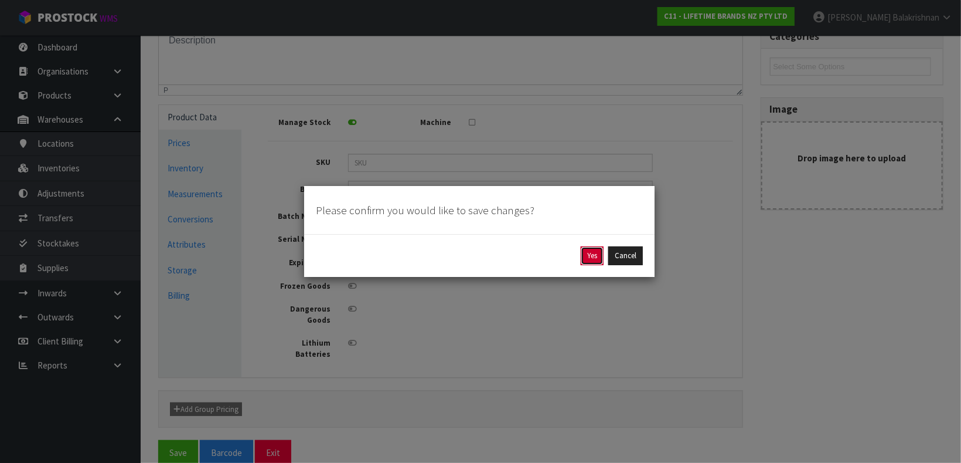
click at [590, 250] on button "Yes" at bounding box center [592, 255] width 23 height 19
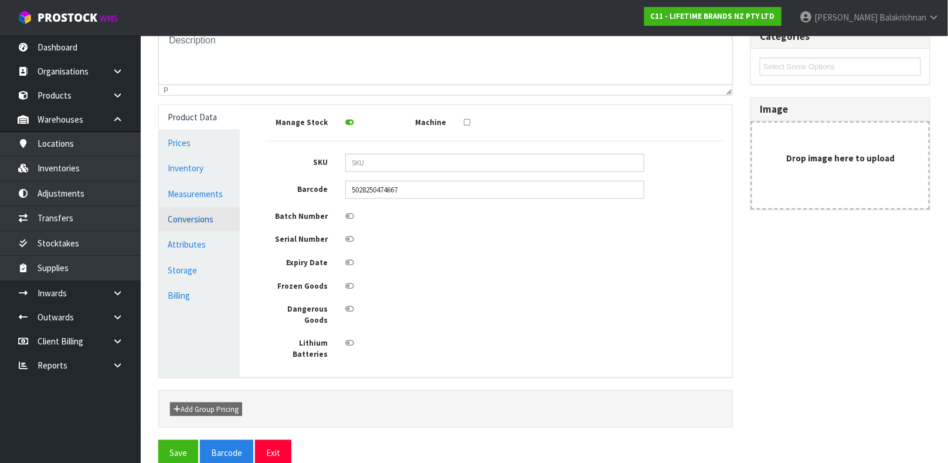
click at [178, 219] on link "Conversions" at bounding box center [199, 219] width 81 height 24
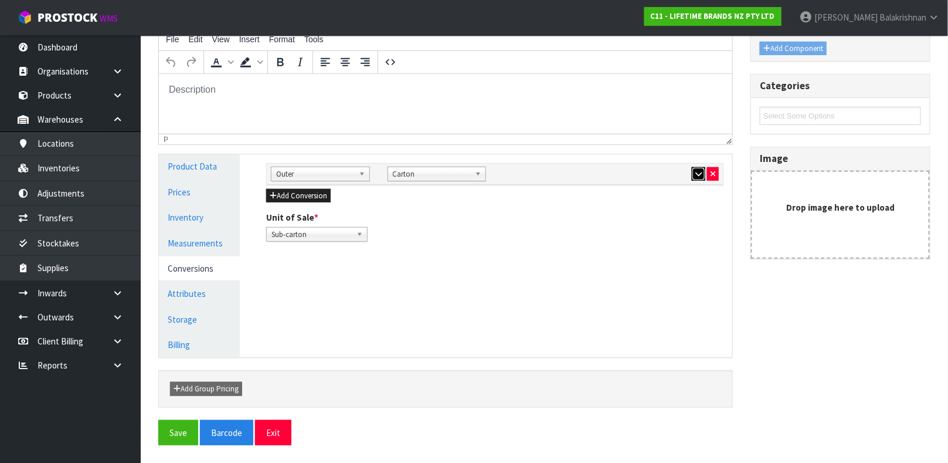
click at [702, 167] on button "button" at bounding box center [698, 174] width 13 height 14
